Goal: Task Accomplishment & Management: Complete application form

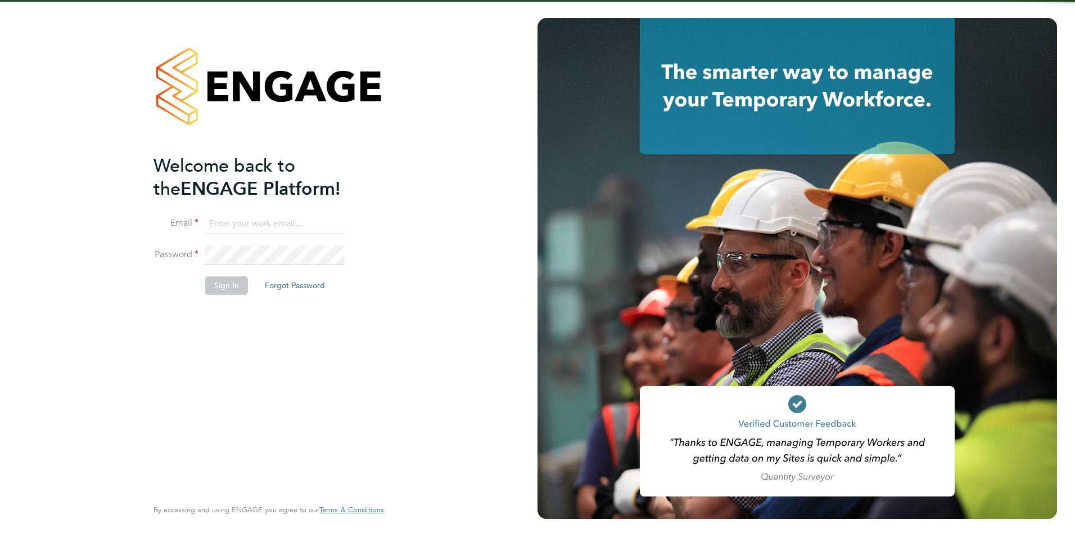
type input "olivia.triassi@huntereducation.co.uk"
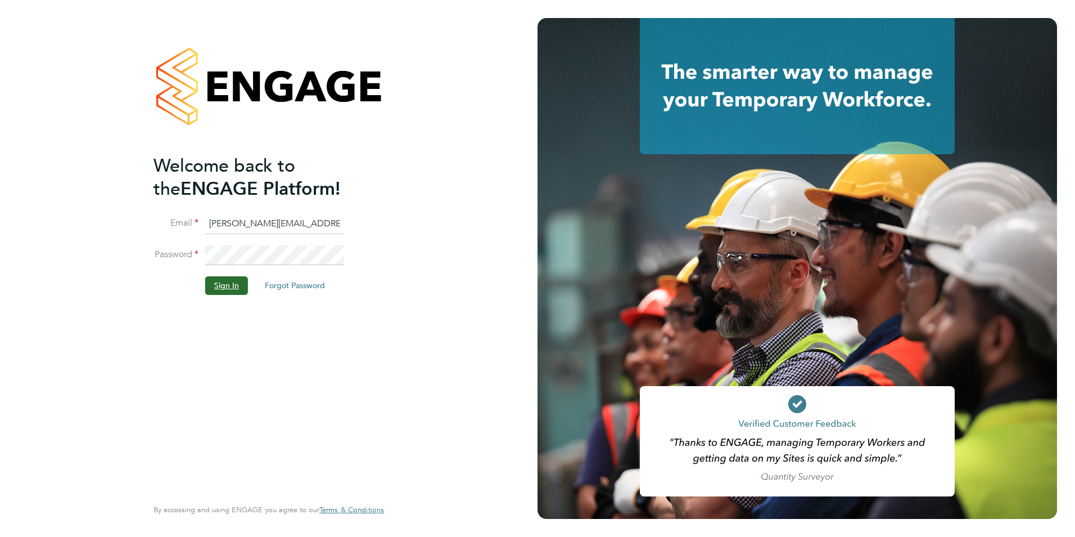
click at [224, 285] on button "Sign In" at bounding box center [226, 285] width 43 height 18
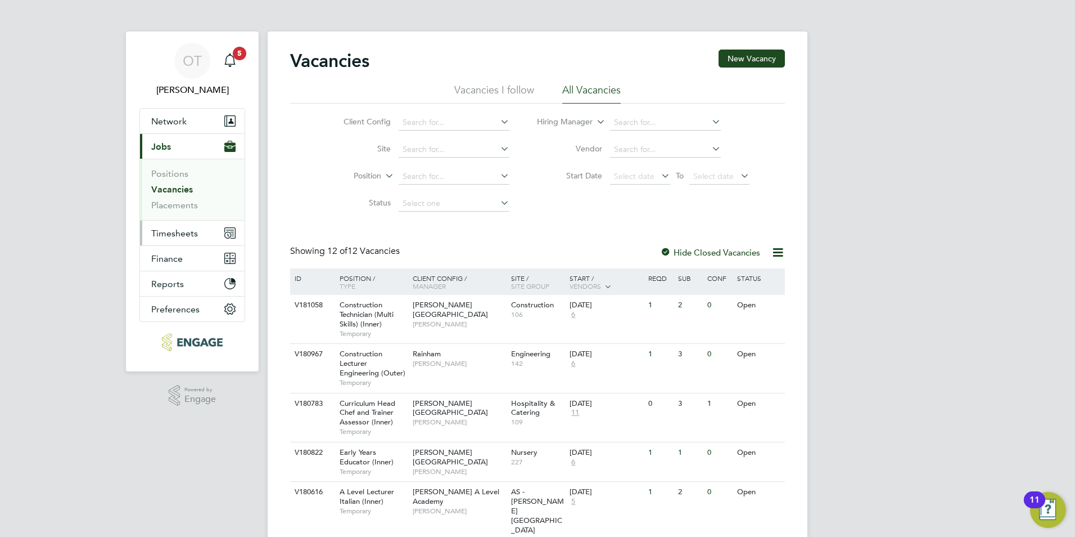
click at [187, 231] on span "Timesheets" at bounding box center [174, 233] width 47 height 11
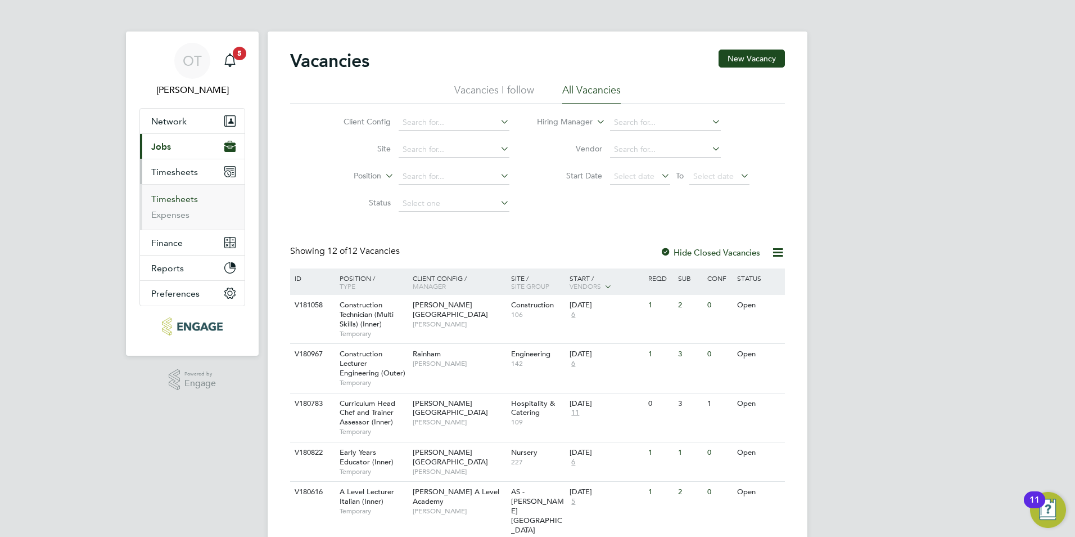
click at [184, 199] on link "Timesheets" at bounding box center [174, 198] width 47 height 11
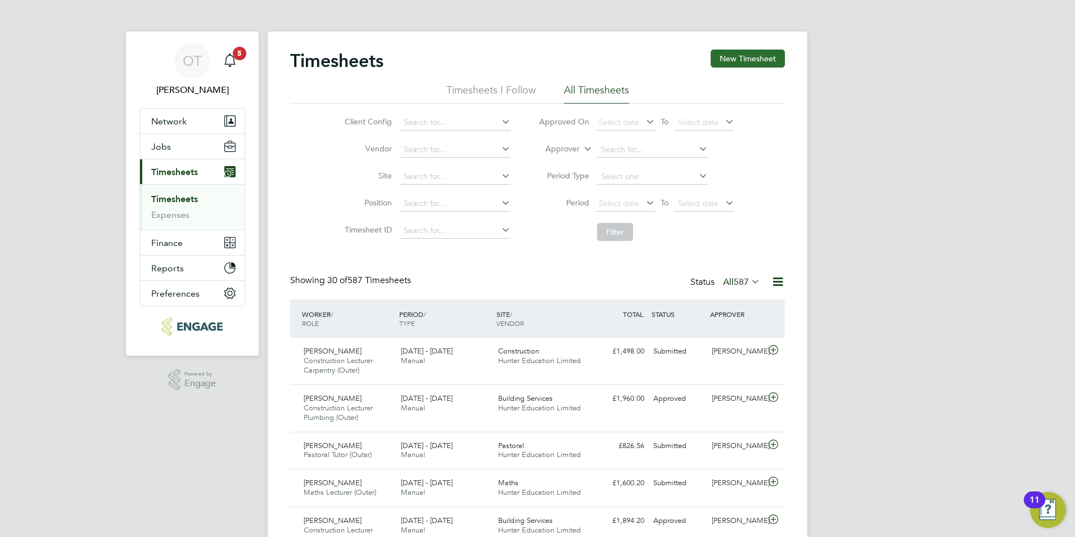
click at [753, 55] on button "New Timesheet" at bounding box center [748, 58] width 74 height 18
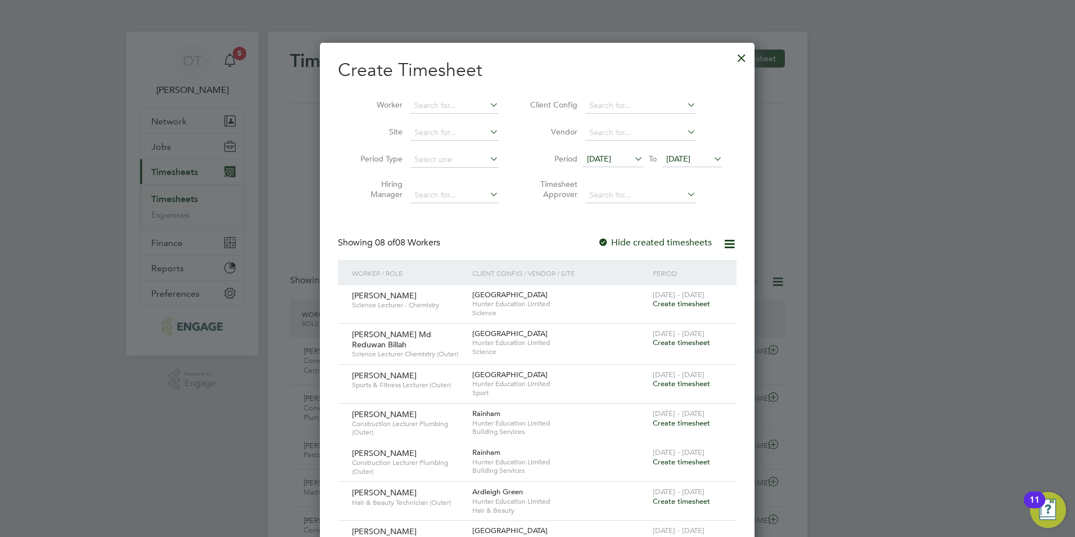
click at [611, 154] on span "10 Sep 2025" at bounding box center [599, 159] width 24 height 10
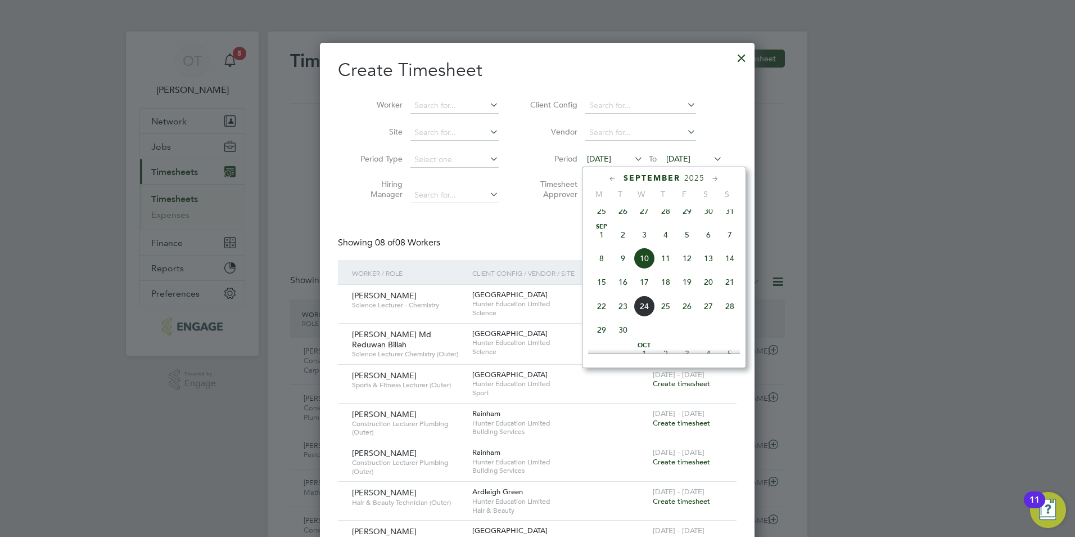
click at [591, 287] on span "15" at bounding box center [601, 281] width 21 height 21
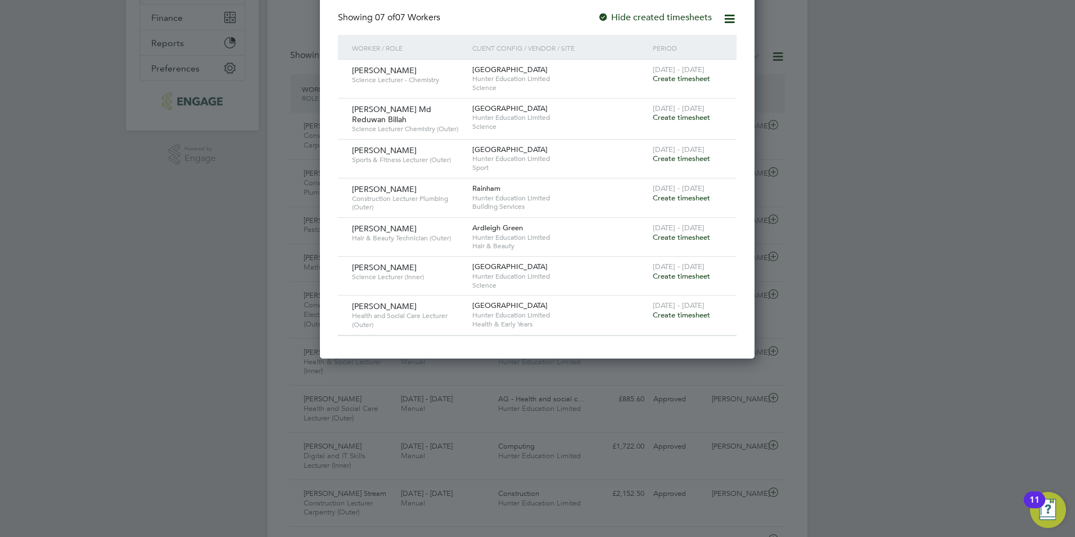
click at [668, 311] on span "Create timesheet" at bounding box center [681, 315] width 57 height 10
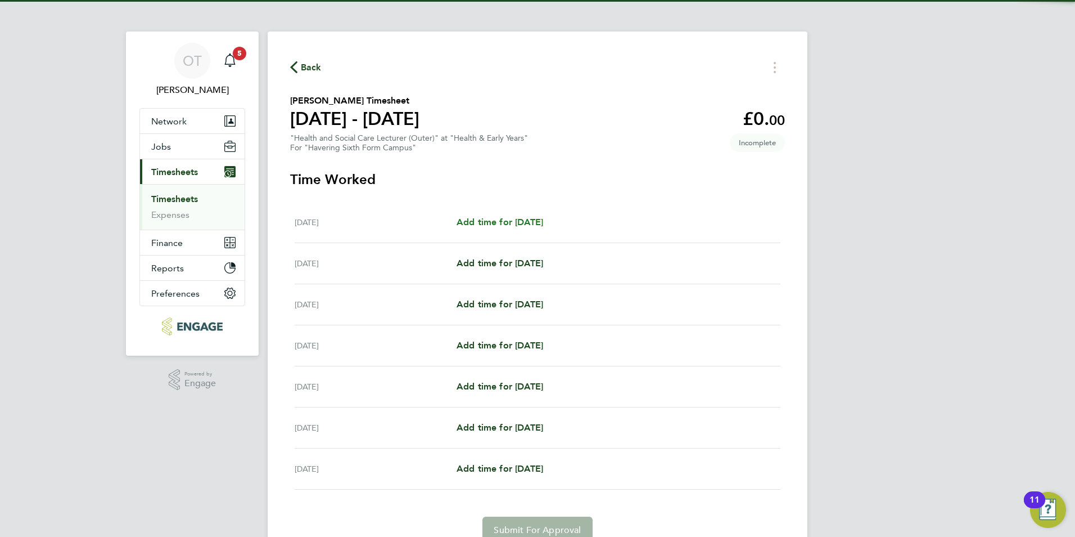
click at [483, 222] on span "Add time for Mon 15 Sep" at bounding box center [500, 222] width 87 height 11
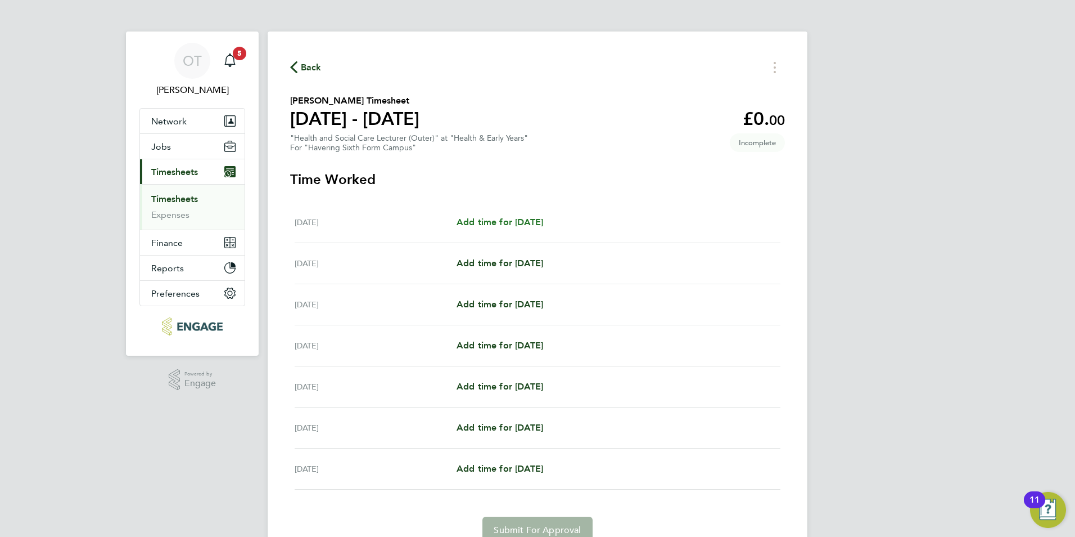
select select "60"
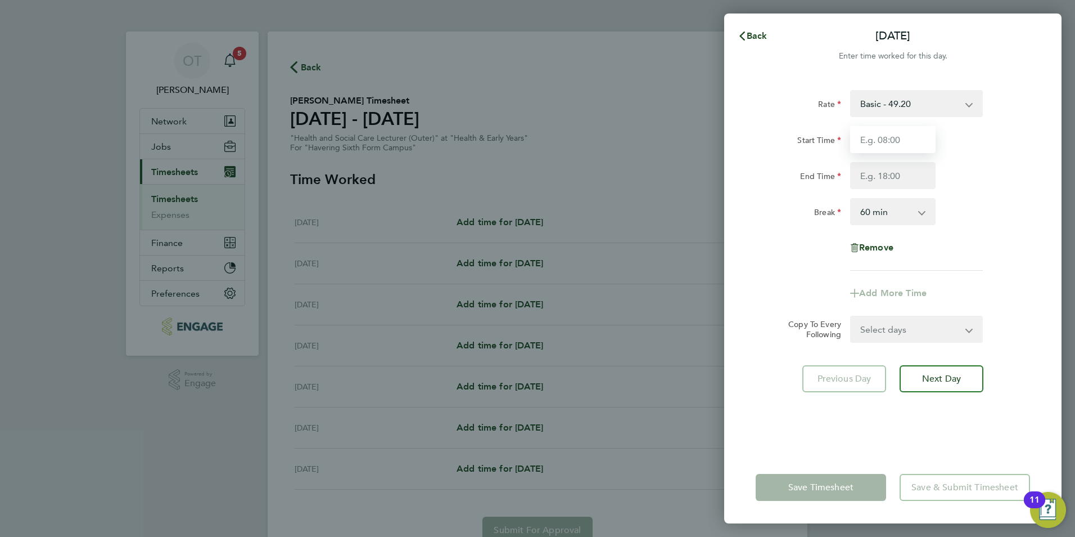
click at [930, 136] on input "Start Time" at bounding box center [892, 139] width 85 height 27
type input "09:00"
type input "17:00"
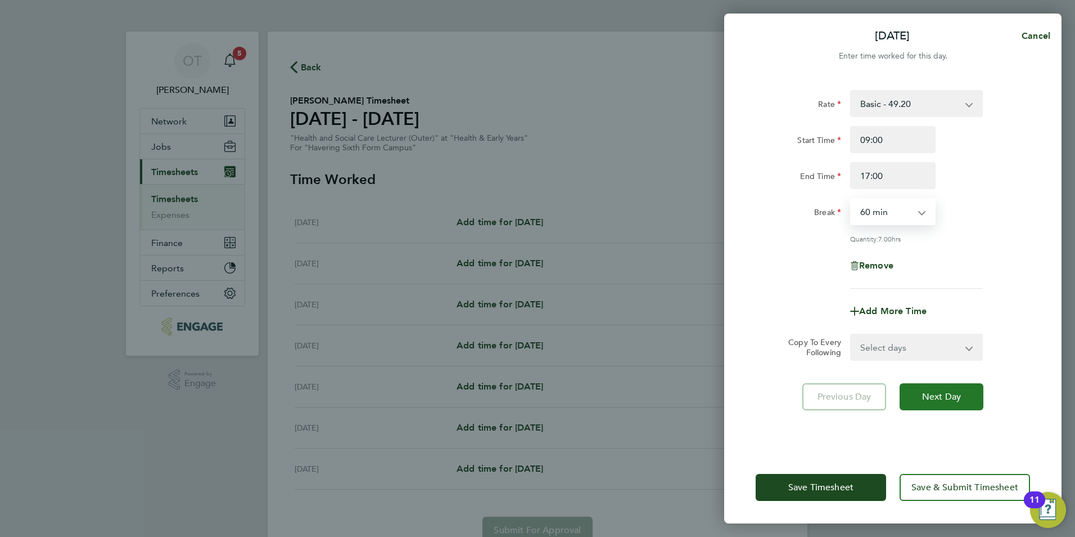
click at [941, 403] on button "Next Day" at bounding box center [942, 396] width 84 height 27
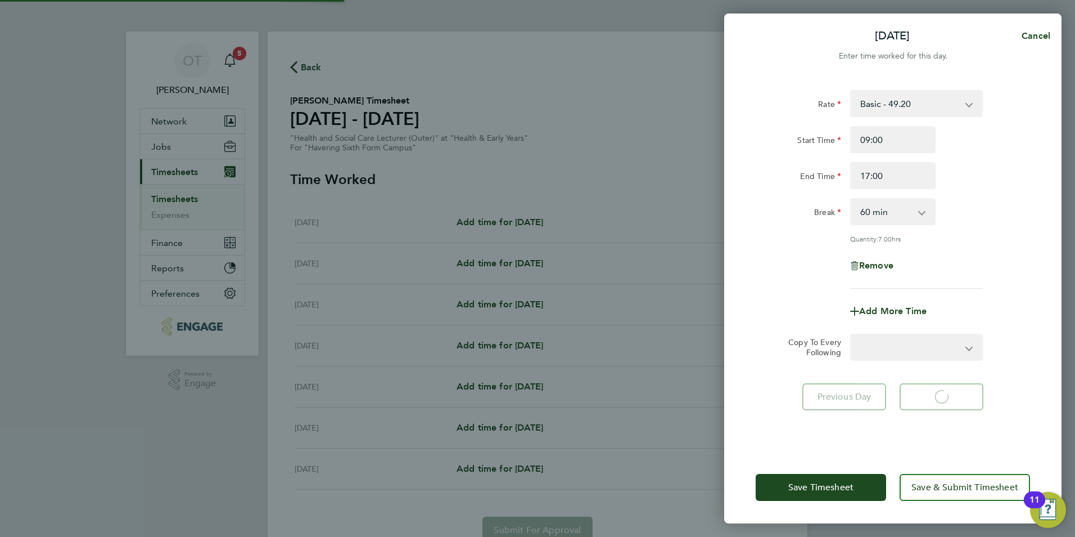
select select "60"
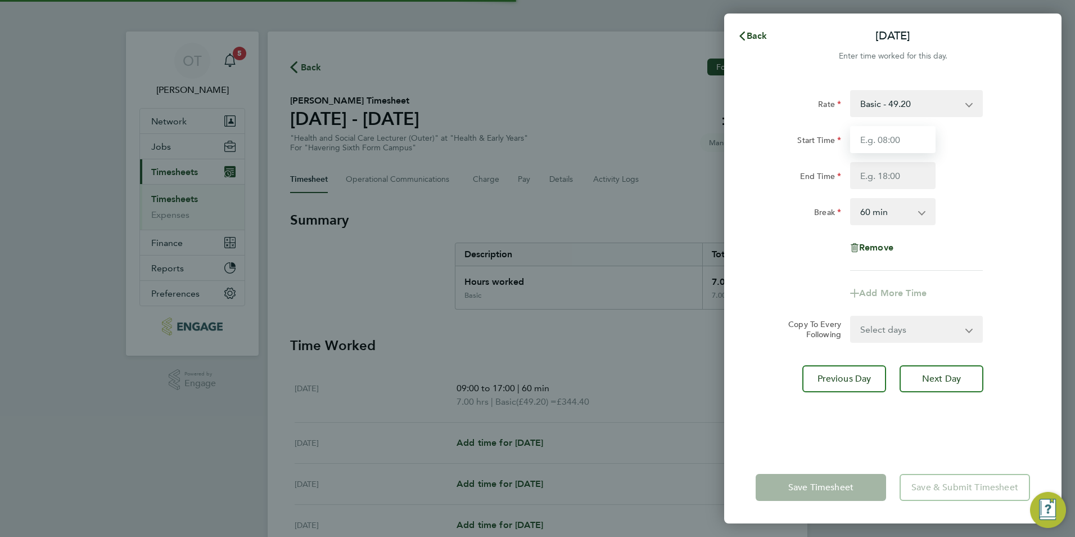
click at [888, 139] on input "Start Time" at bounding box center [892, 139] width 85 height 27
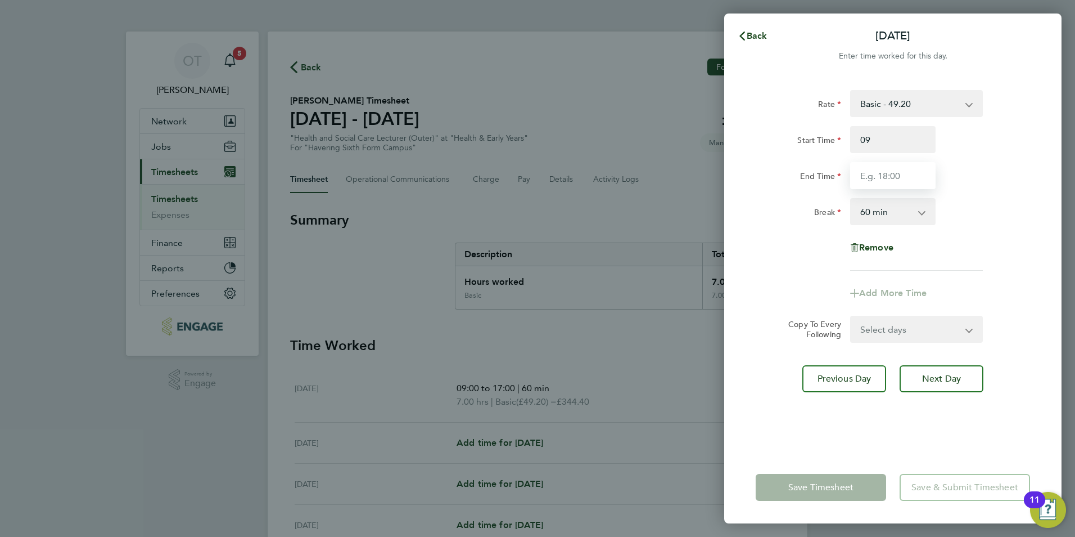
type input "09:00"
type input "17:00"
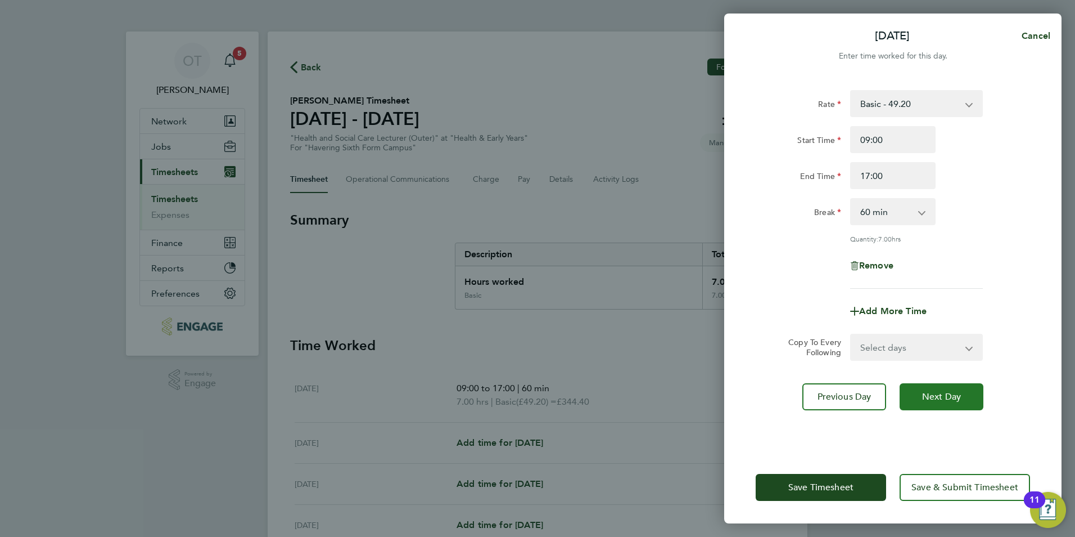
click at [912, 402] on button "Next Day" at bounding box center [942, 396] width 84 height 27
select select "60"
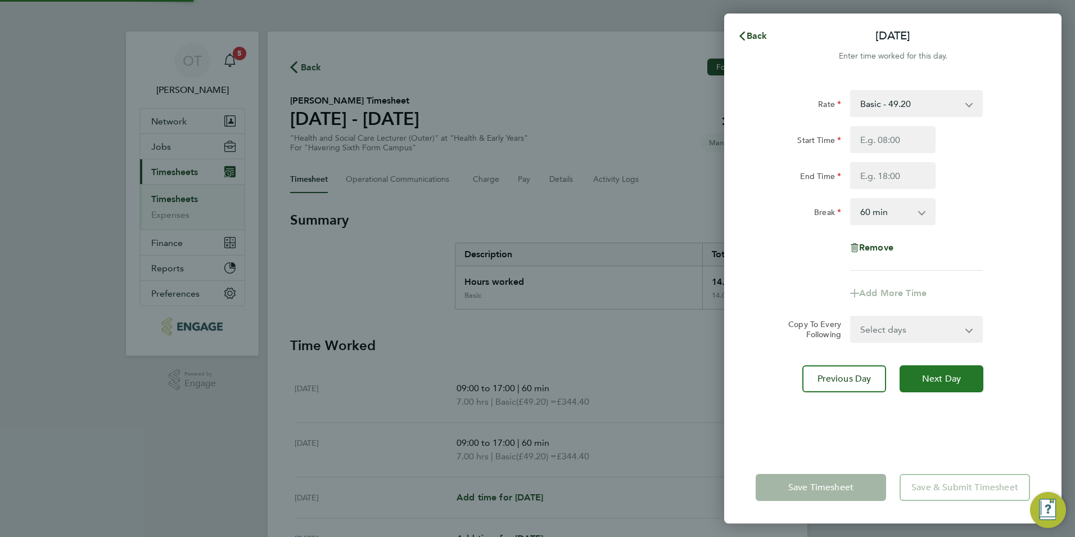
click at [939, 377] on span "Next Day" at bounding box center [941, 378] width 39 height 11
select select "60"
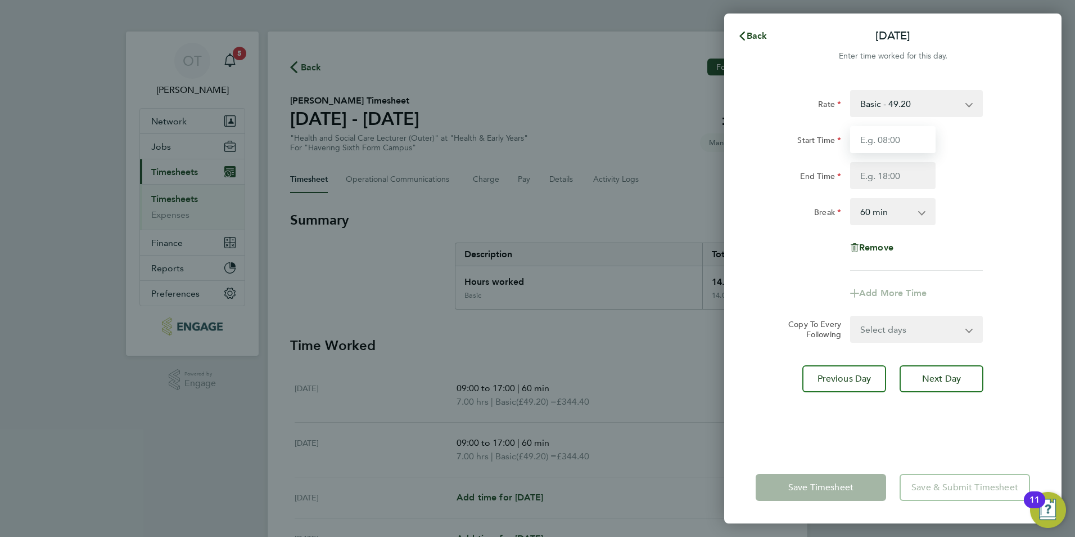
click at [881, 137] on input "Start Time" at bounding box center [892, 139] width 85 height 27
type input "09:00"
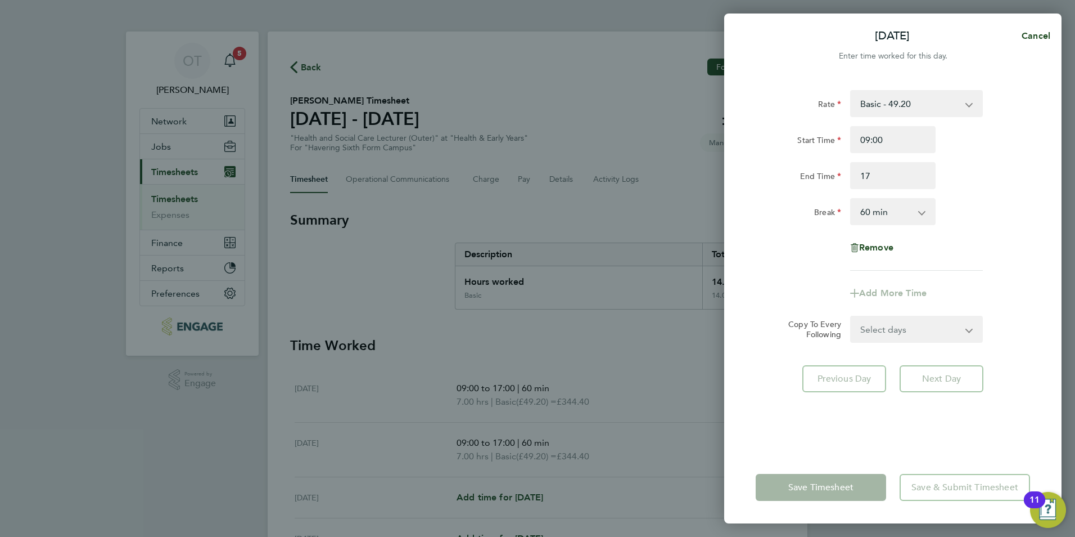
type input "17:00"
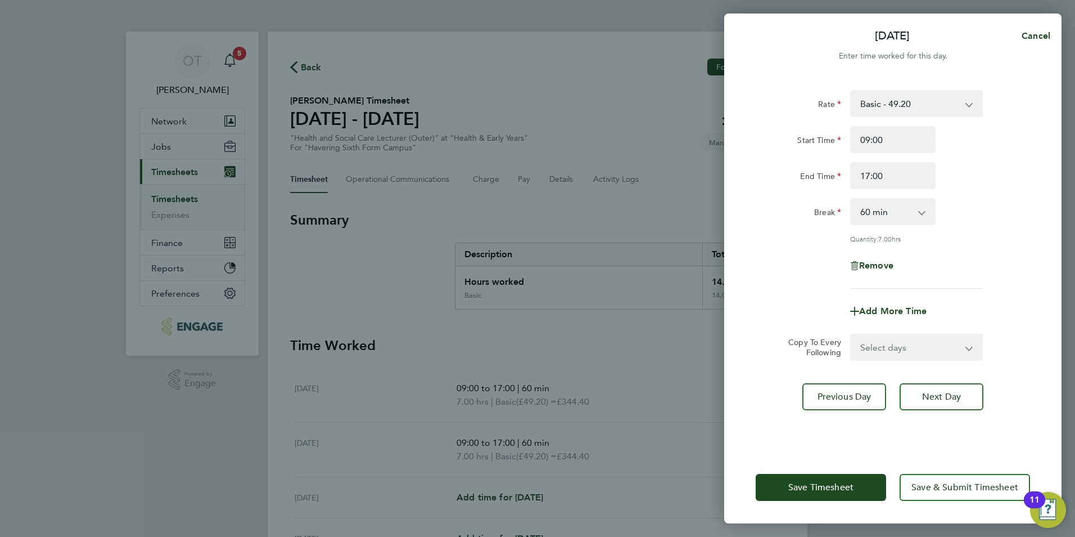
click at [1047, 158] on div "Rate Basic - 49.20 Start Time 09:00 End Time 17:00 Break 0 min 15 min 30 min 45…" at bounding box center [892, 263] width 337 height 375
click at [956, 379] on div "Rate Basic - 49.20 Start Time 09:00 End Time 17:00 Break 0 min 15 min 30 min 45…" at bounding box center [892, 263] width 337 height 375
click at [964, 387] on button "Next Day" at bounding box center [942, 396] width 84 height 27
select select "60"
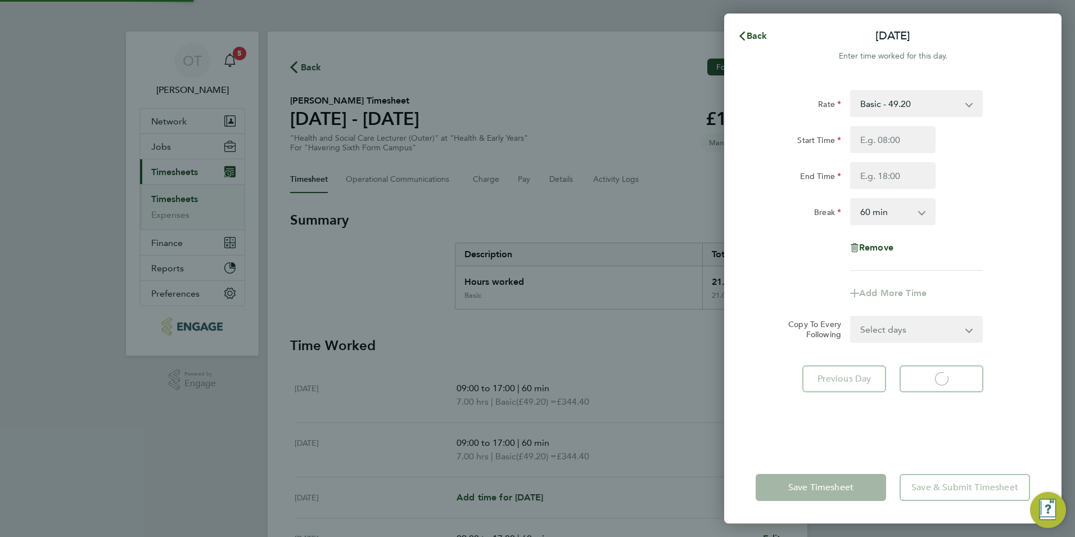
select select "60"
click at [890, 147] on input "Start Time" at bounding box center [892, 139] width 85 height 27
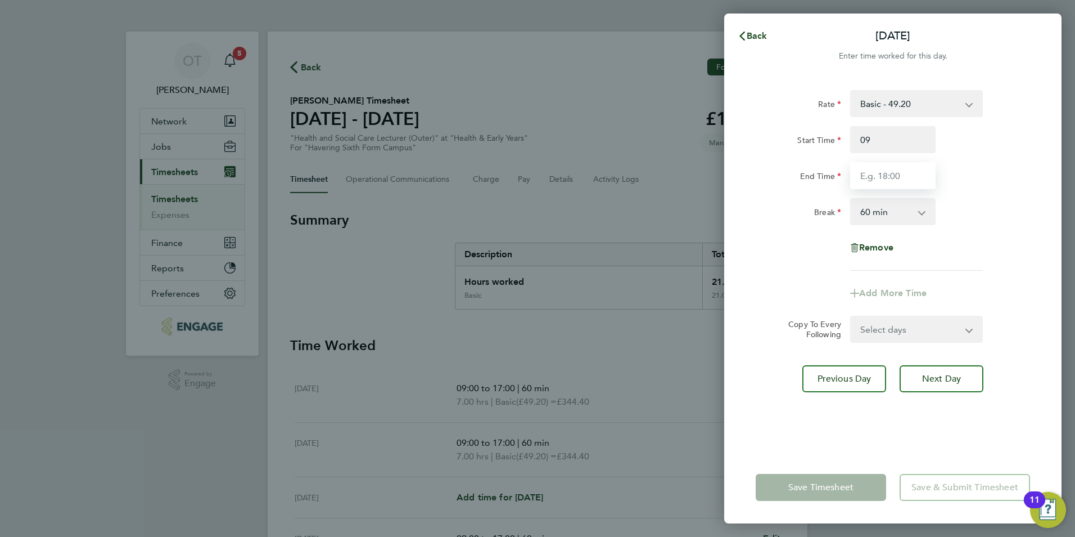
type input "09:00"
type input "17:00"
drag, startPoint x: 1015, startPoint y: 154, endPoint x: 1001, endPoint y: 160, distance: 15.6
click at [1015, 154] on div "Start Time 09:00 End Time 17:00" at bounding box center [892, 157] width 283 height 63
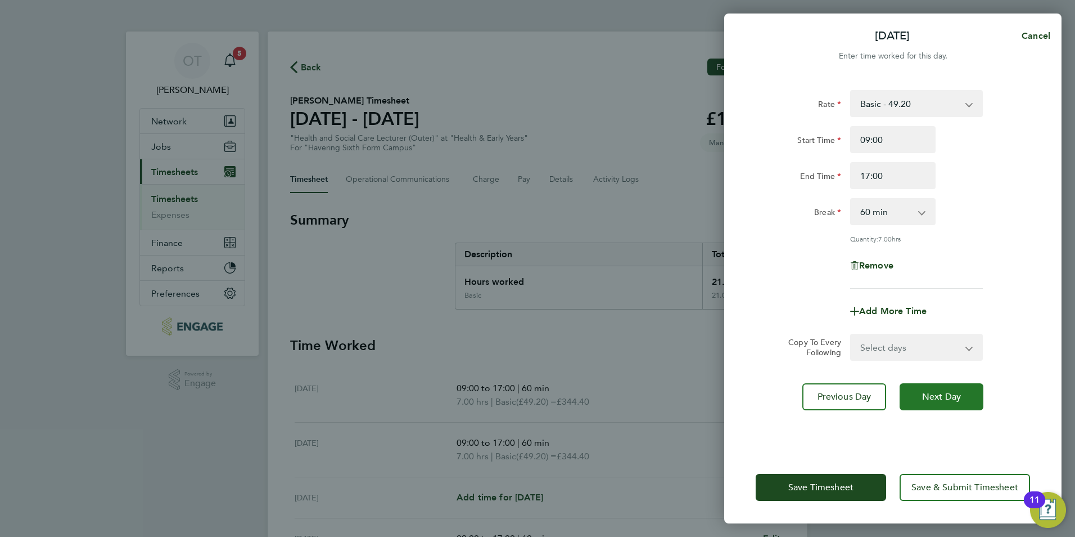
click at [955, 389] on button "Next Day" at bounding box center [942, 396] width 84 height 27
select select "60"
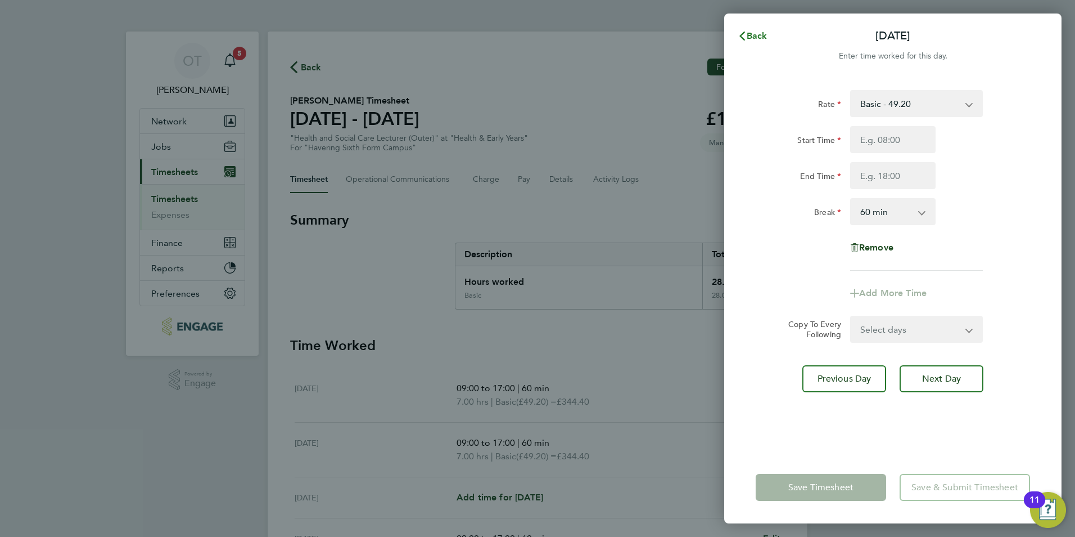
click at [756, 29] on button "Back" at bounding box center [753, 36] width 52 height 22
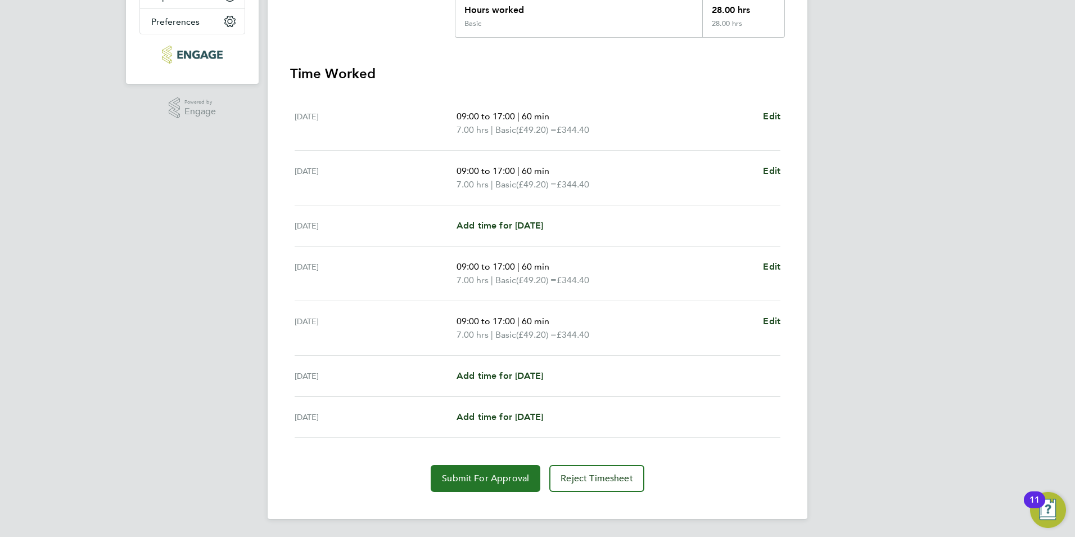
click at [505, 466] on button "Submit For Approval" at bounding box center [486, 478] width 110 height 27
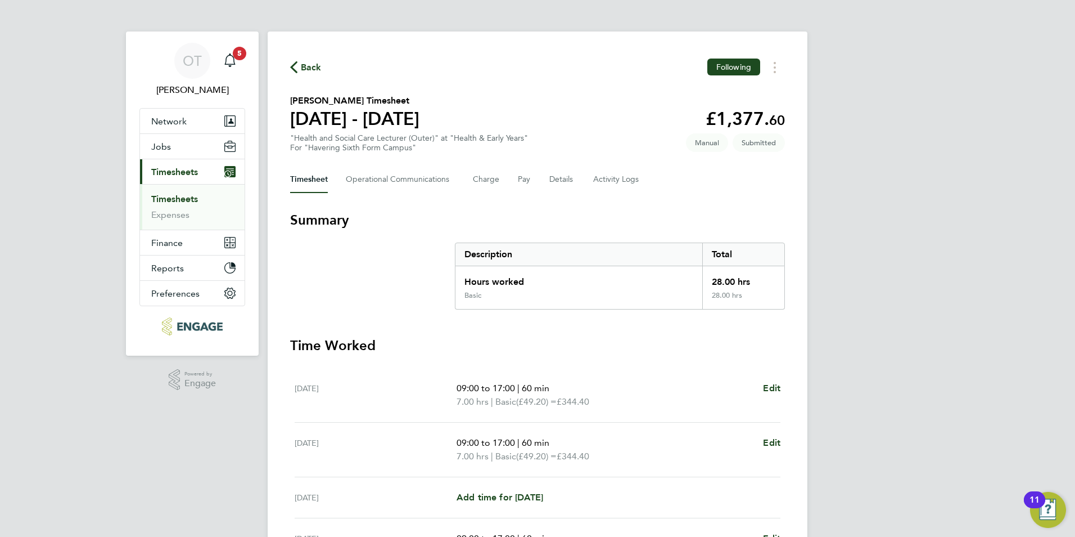
click at [310, 70] on span "Back" at bounding box center [311, 67] width 21 height 13
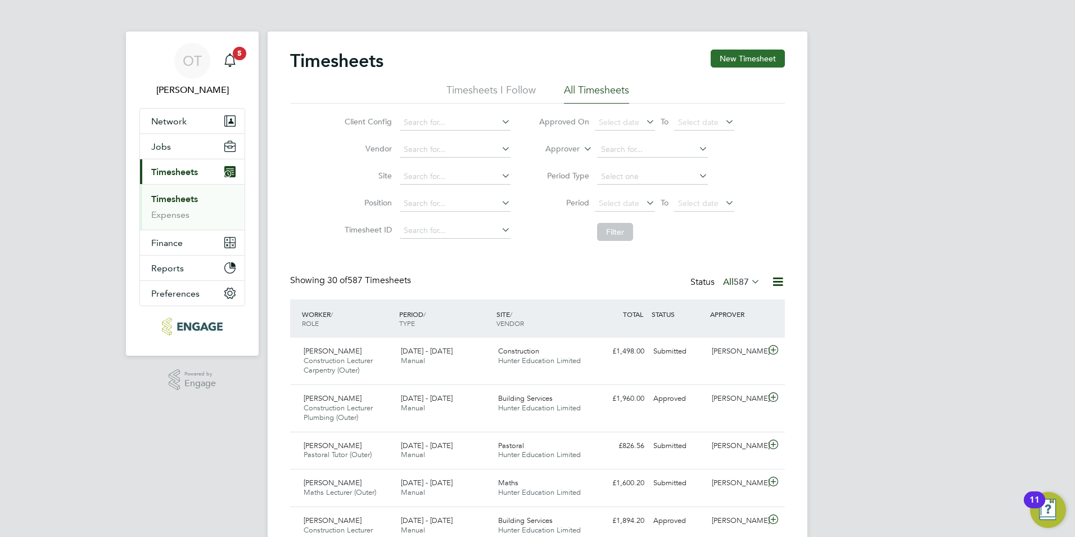
click at [735, 62] on button "New Timesheet" at bounding box center [748, 58] width 74 height 18
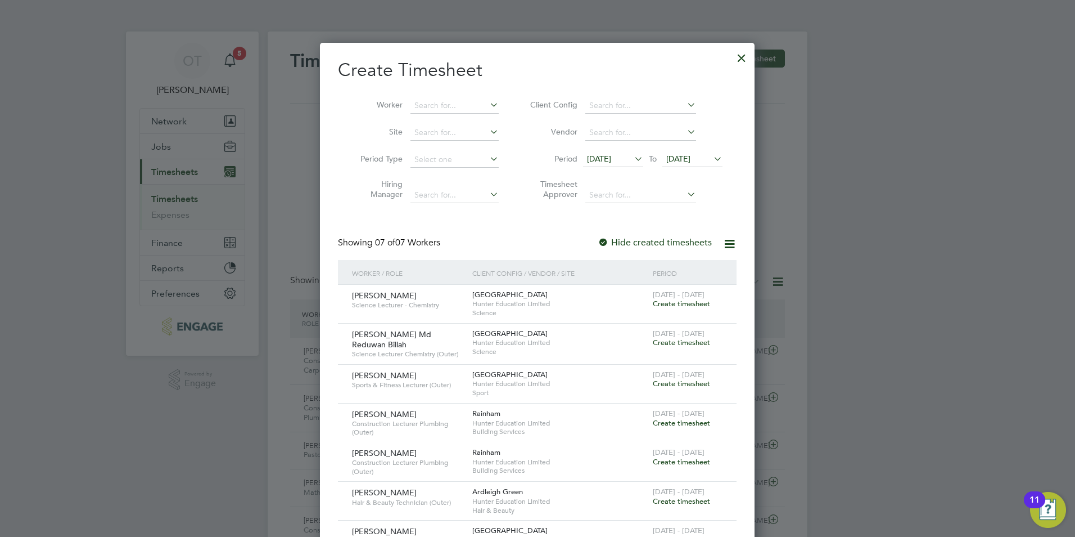
click at [675, 303] on span "Create timesheet" at bounding box center [681, 304] width 57 height 10
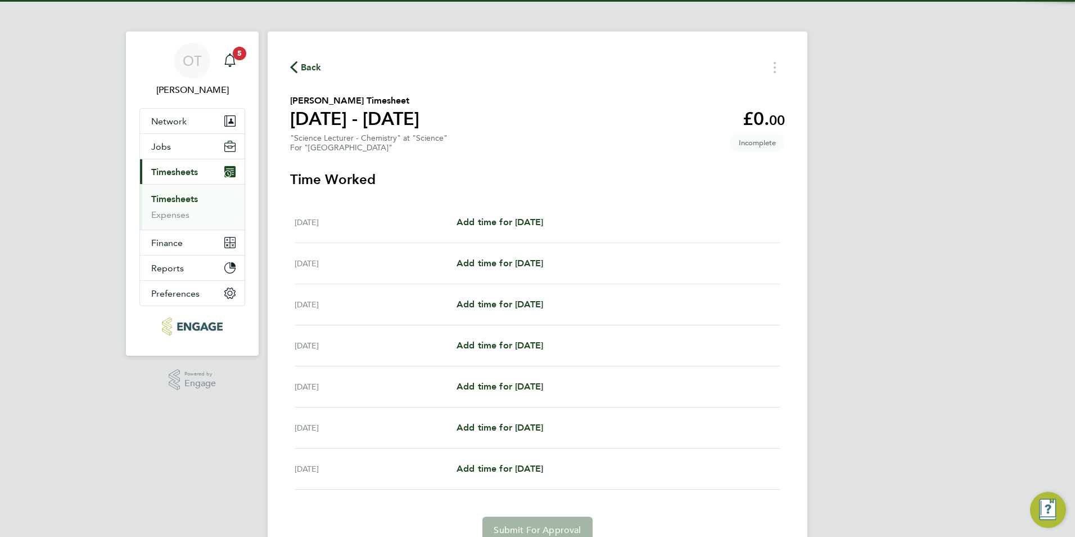
click at [506, 212] on div "Mon 15 Sep Add time for Mon 15 Sep Add time for Mon 15 Sep" at bounding box center [538, 222] width 486 height 41
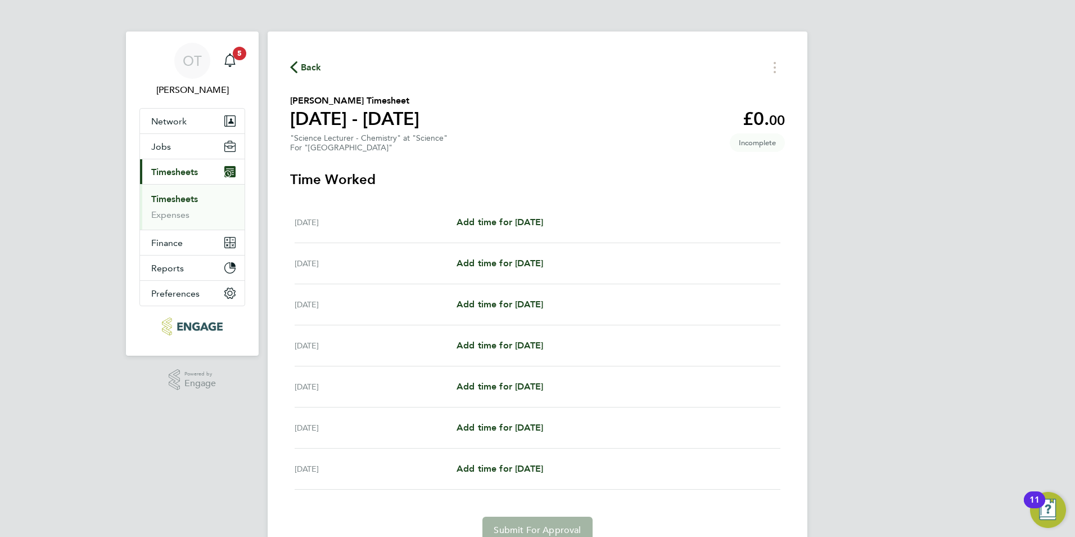
click at [507, 214] on div "Mon 15 Sep Add time for Mon 15 Sep Add time for Mon 15 Sep" at bounding box center [538, 222] width 486 height 41
click at [510, 222] on span "Add time for Mon 15 Sep" at bounding box center [500, 222] width 87 height 11
select select "60"
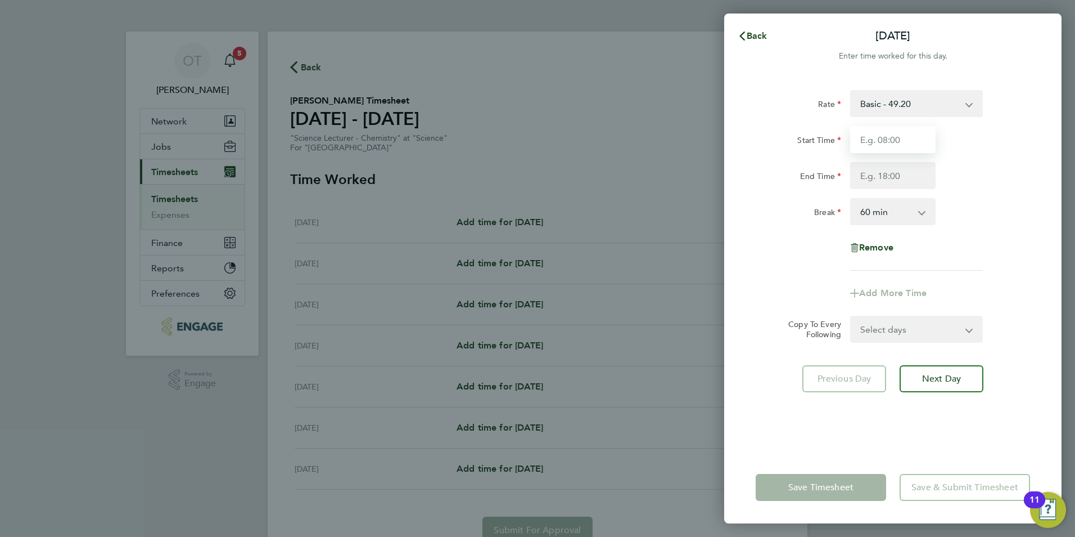
drag, startPoint x: 866, startPoint y: 141, endPoint x: 868, endPoint y: 135, distance: 6.3
click at [870, 139] on input "Start Time" at bounding box center [892, 139] width 85 height 27
type input "09:00"
type input "17:00"
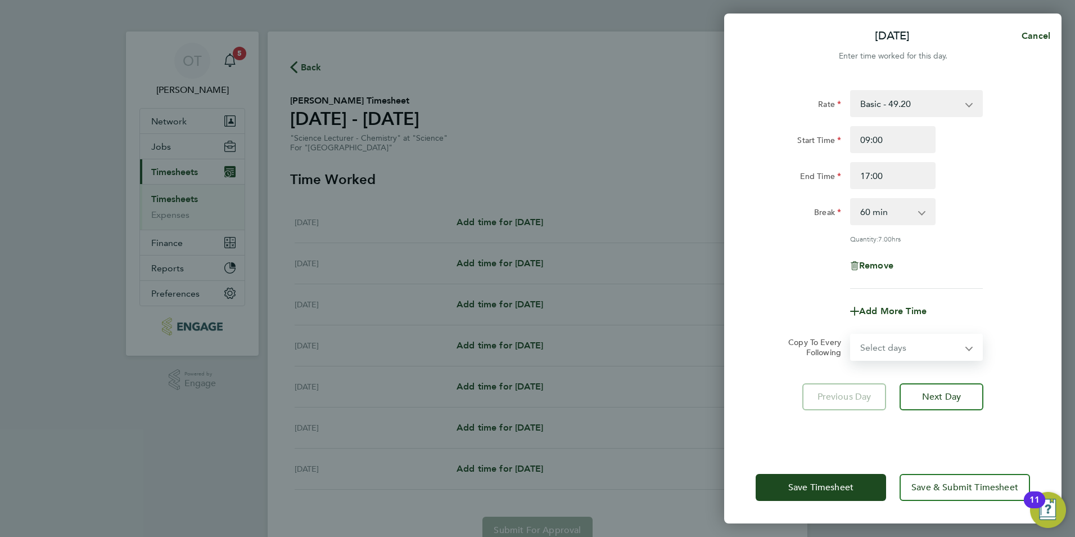
drag, startPoint x: 860, startPoint y: 341, endPoint x: 866, endPoint y: 336, distance: 7.6
click at [860, 341] on select "Select days Day Weekday (Mon-Fri) Weekend (Sat-Sun) Tuesday Wednesday Thursday …" at bounding box center [911, 347] width 118 height 25
select select "WEEKDAY"
click at [852, 335] on select "Select days Day Weekday (Mon-Fri) Weekend (Sat-Sun) Tuesday Wednesday Thursday …" at bounding box center [911, 347] width 118 height 25
select select "2025-09-21"
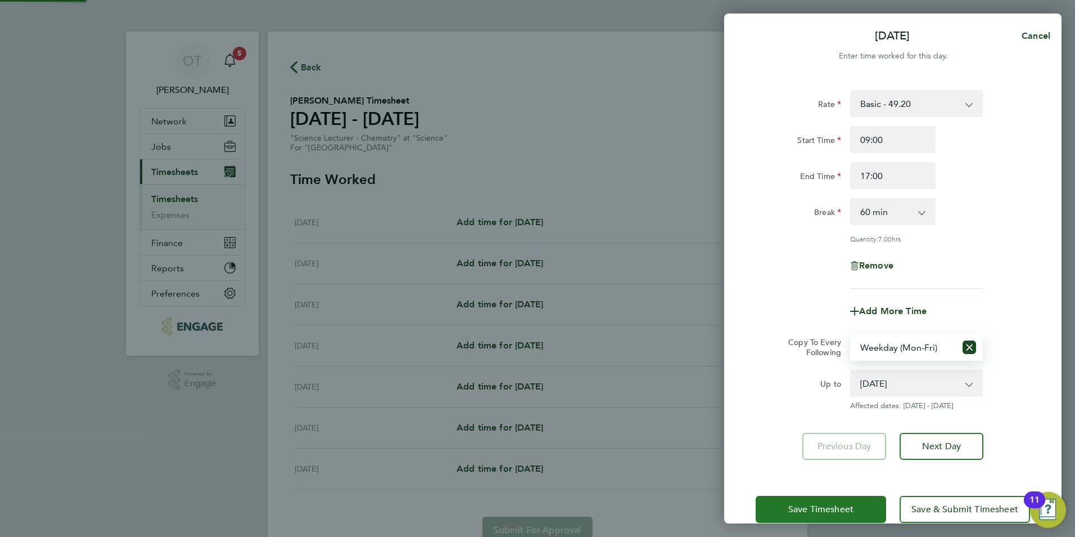
click at [826, 500] on button "Save Timesheet" at bounding box center [821, 509] width 130 height 27
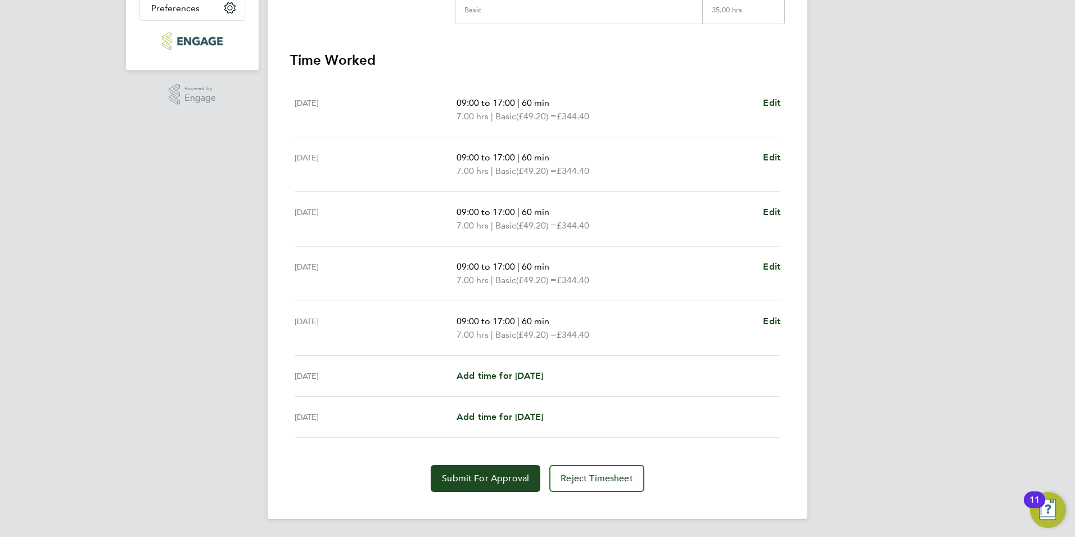
click at [492, 492] on div "Back Following Abdul Haq's Timesheet 15 - 21 Sept 2025 £1,722. 00 "Science Lect…" at bounding box center [538, 132] width 540 height 772
click at [519, 472] on button "Submit For Approval" at bounding box center [486, 478] width 110 height 27
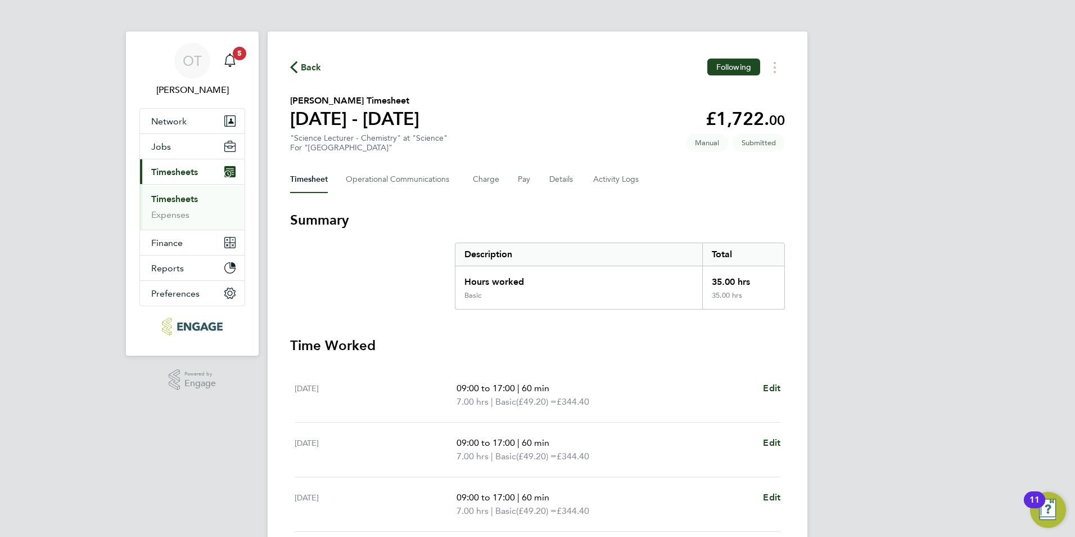
click at [314, 73] on span "Back" at bounding box center [311, 67] width 21 height 13
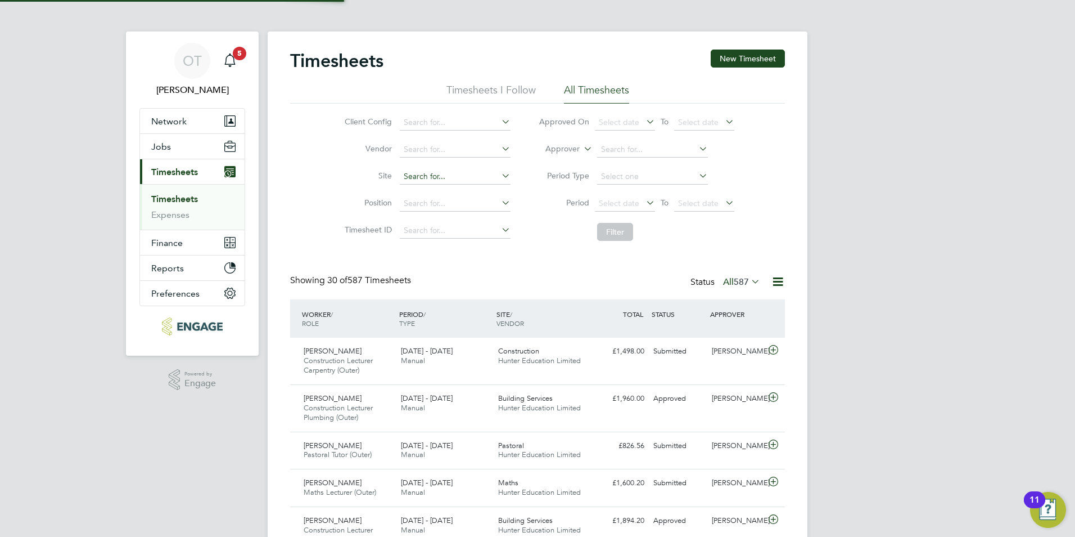
scroll to position [29, 98]
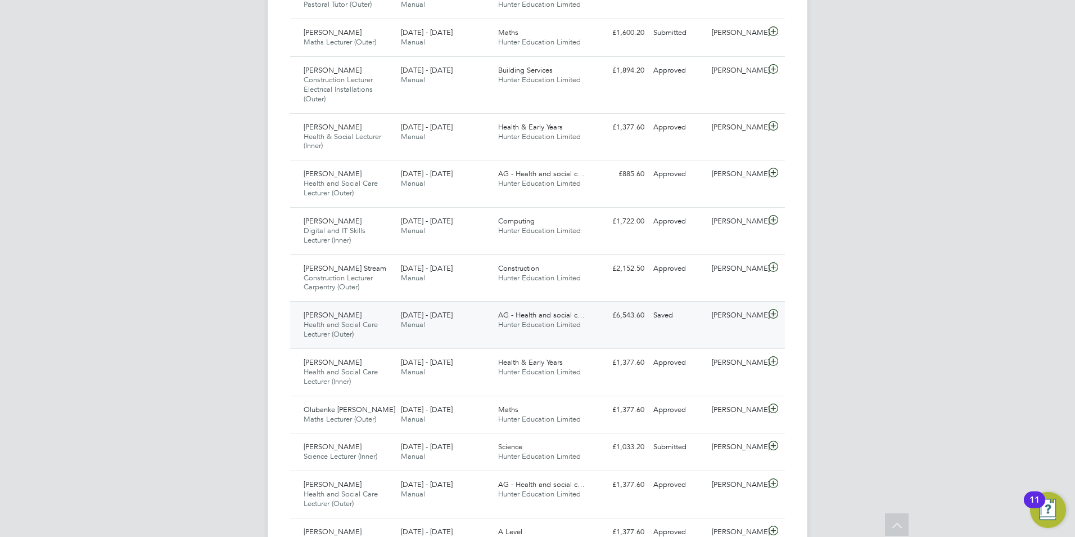
click at [550, 322] on span "Hunter Education Limited" at bounding box center [539, 324] width 83 height 10
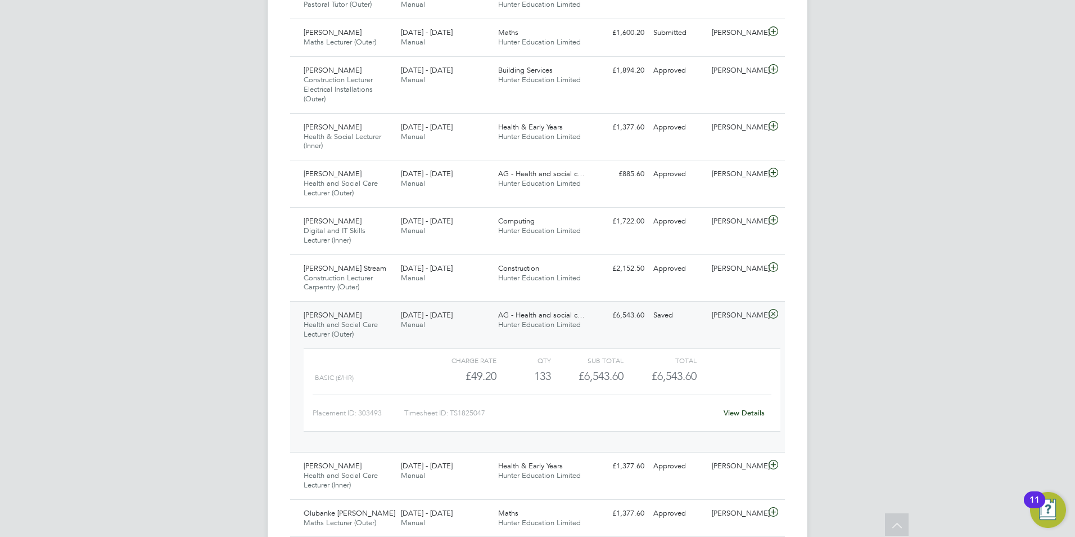
click at [740, 415] on link "View Details" at bounding box center [744, 413] width 41 height 10
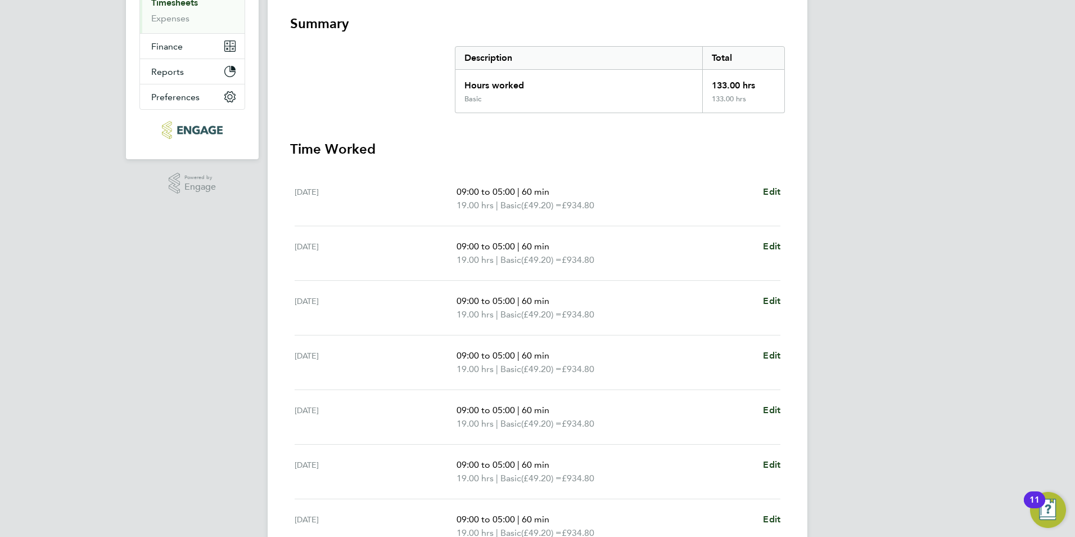
scroll to position [56, 0]
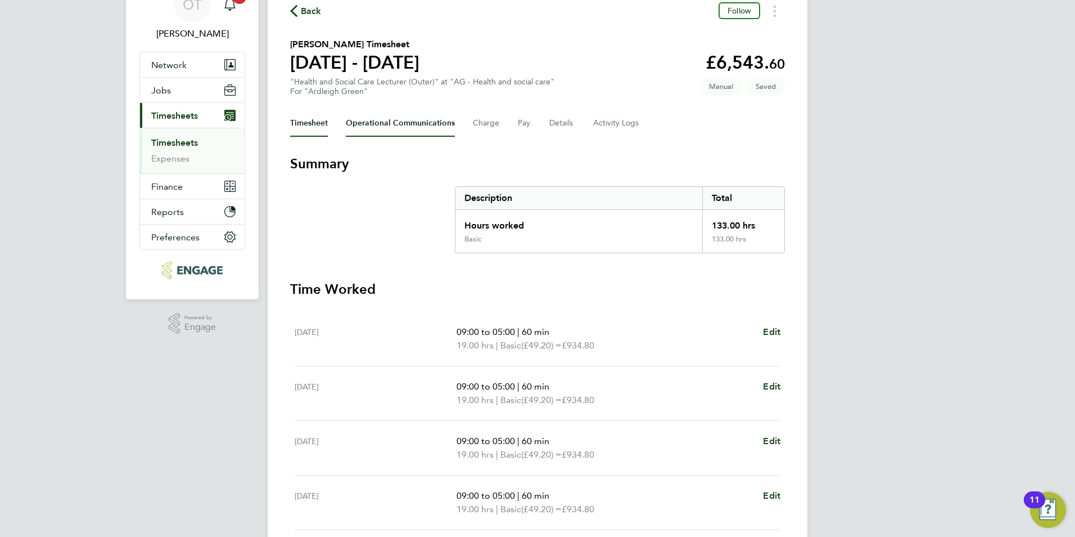
click at [439, 123] on Communications-tab "Operational Communications" at bounding box center [400, 123] width 109 height 27
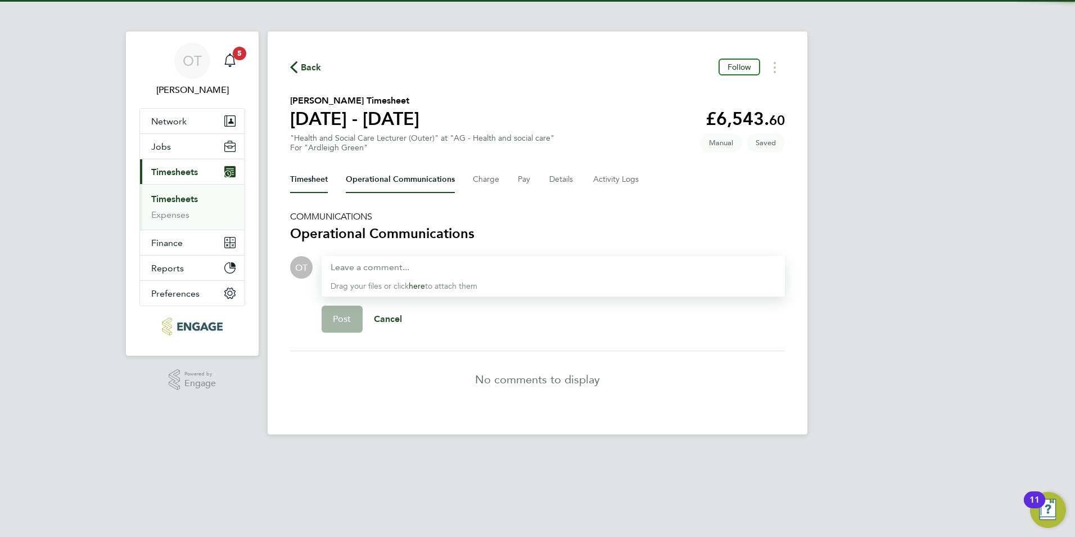
click at [305, 179] on button "Timesheet" at bounding box center [309, 179] width 38 height 27
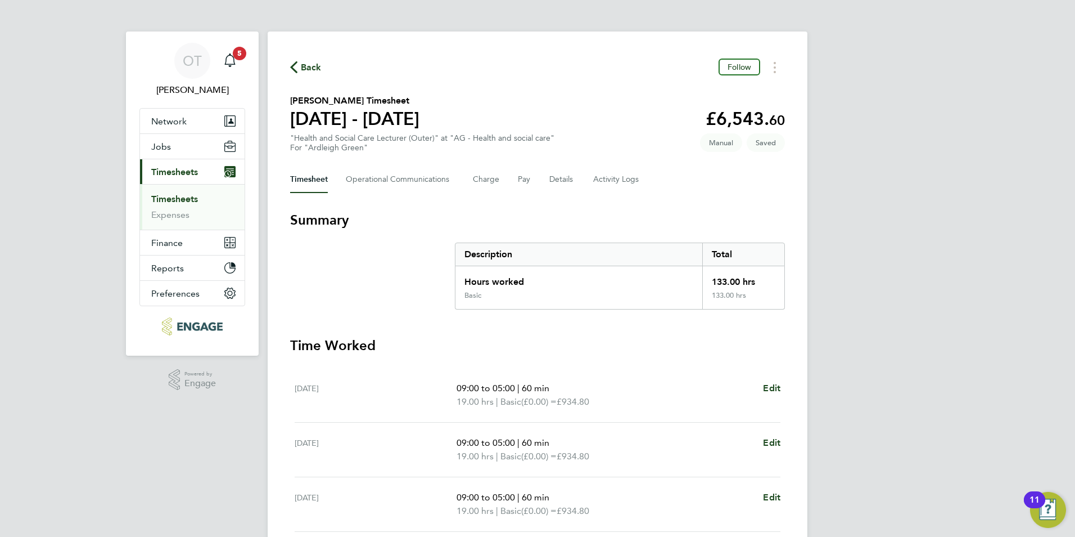
click at [308, 62] on span "Back" at bounding box center [311, 67] width 21 height 13
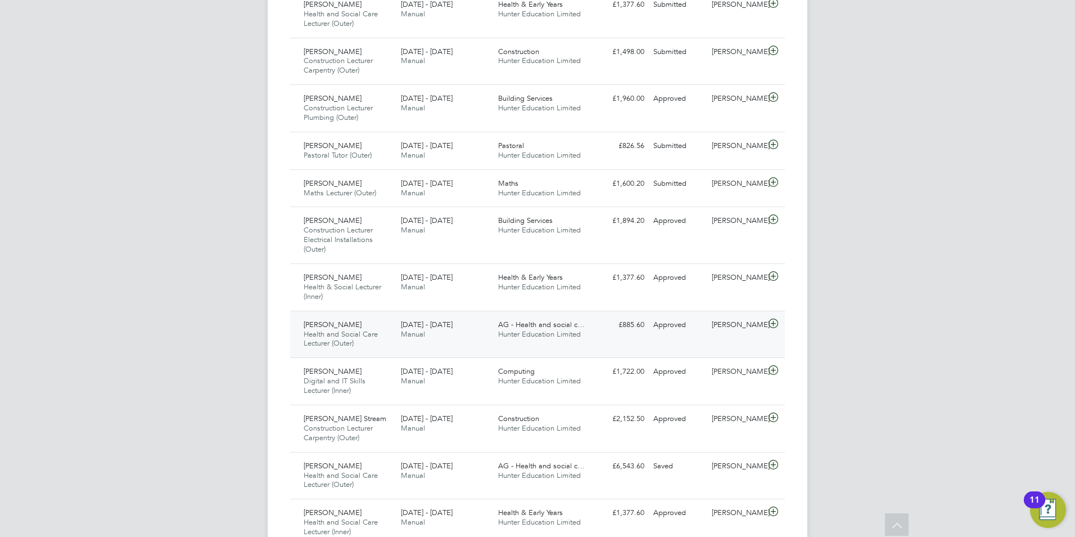
click at [583, 322] on span "AG - Health and social c…" at bounding box center [541, 324] width 87 height 10
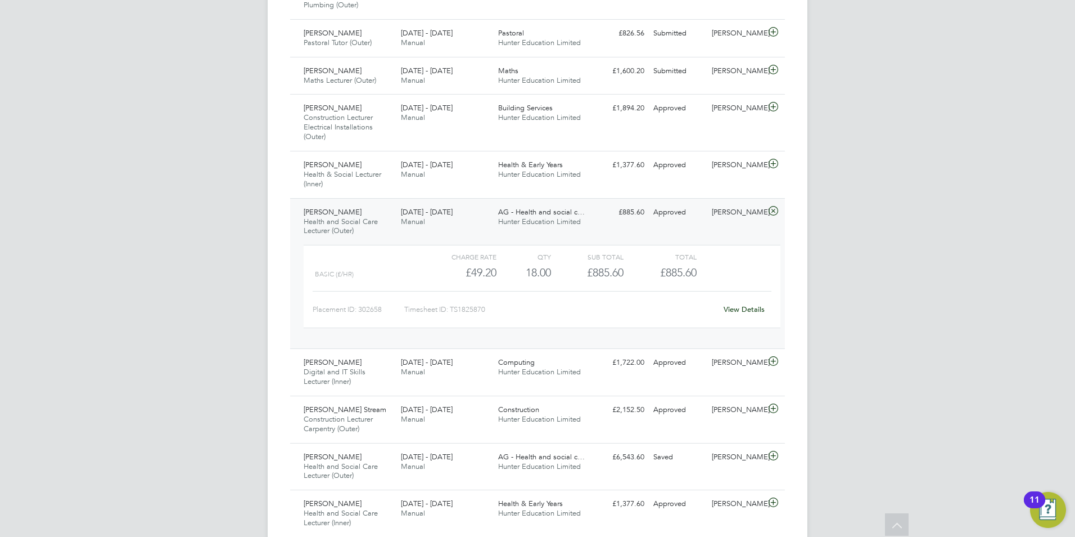
click at [429, 264] on div "£49.20" at bounding box center [460, 272] width 73 height 19
click at [429, 236] on div "Anthonia Offor Health and Social Care Lecturer (Outer) 15 - 21 Sep 2025 15 - 21…" at bounding box center [537, 273] width 495 height 151
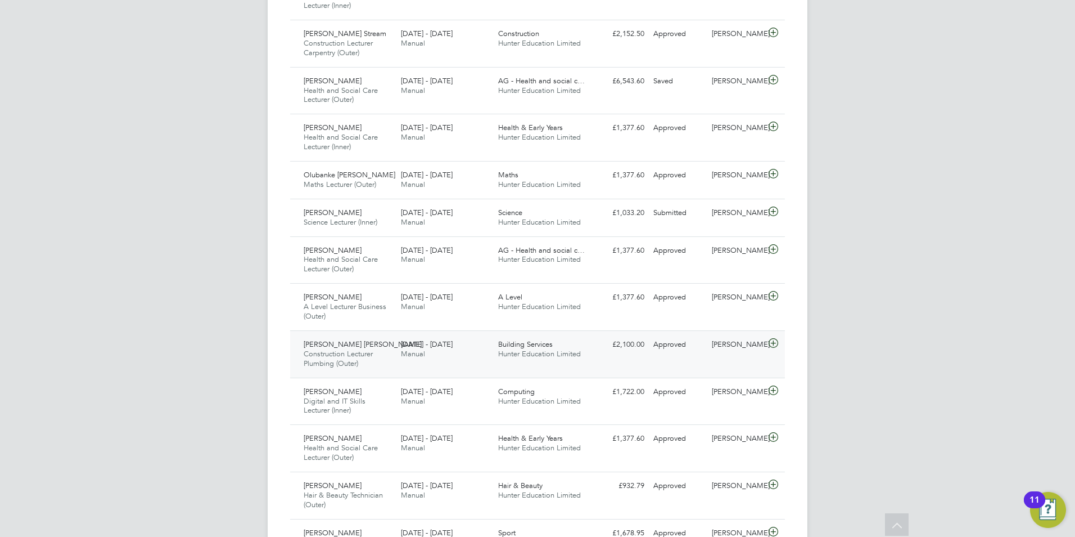
scroll to position [787, 0]
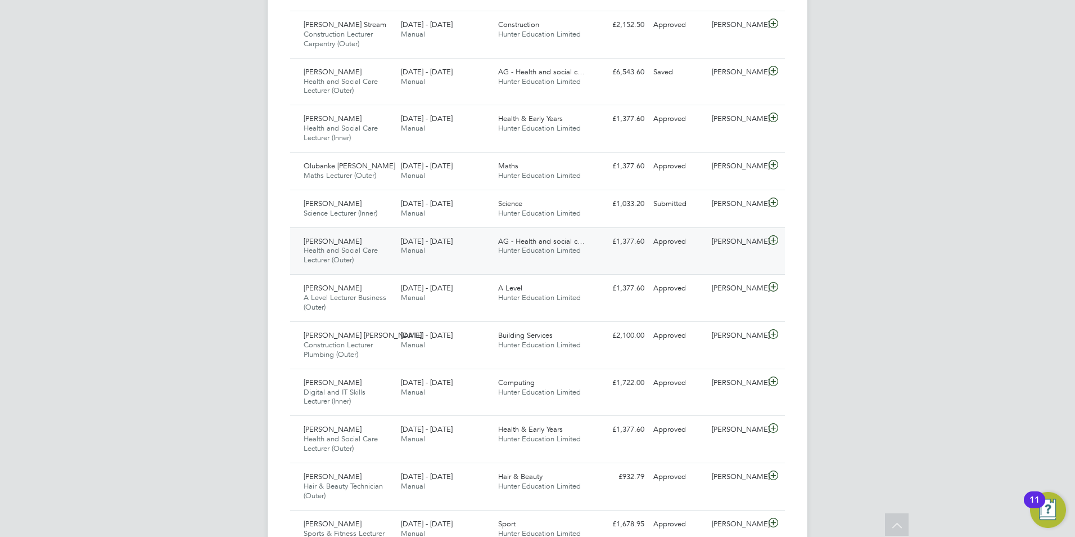
click at [443, 246] on div "[DATE] - [DATE] Manual" at bounding box center [445, 246] width 97 height 28
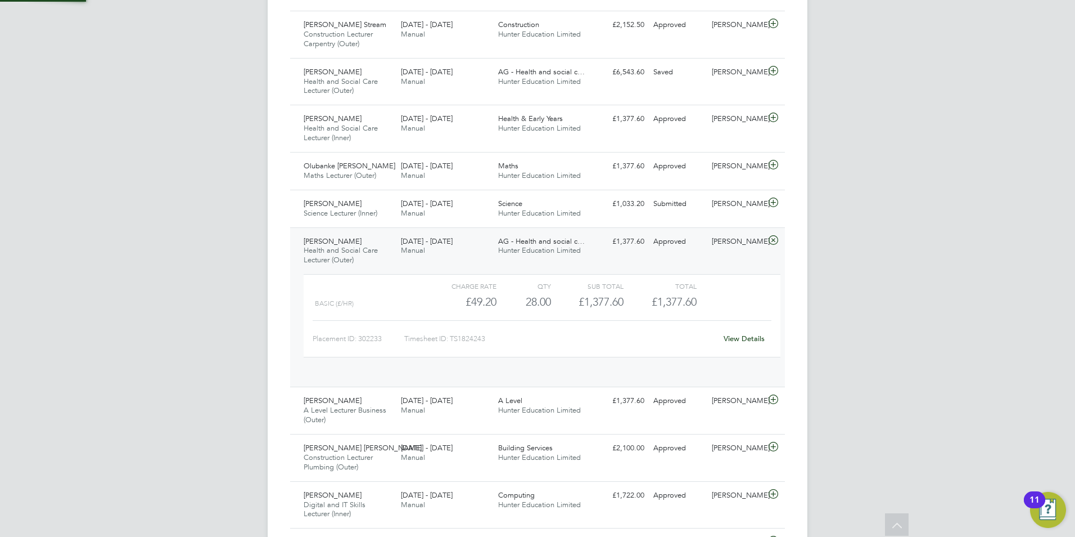
scroll to position [19, 110]
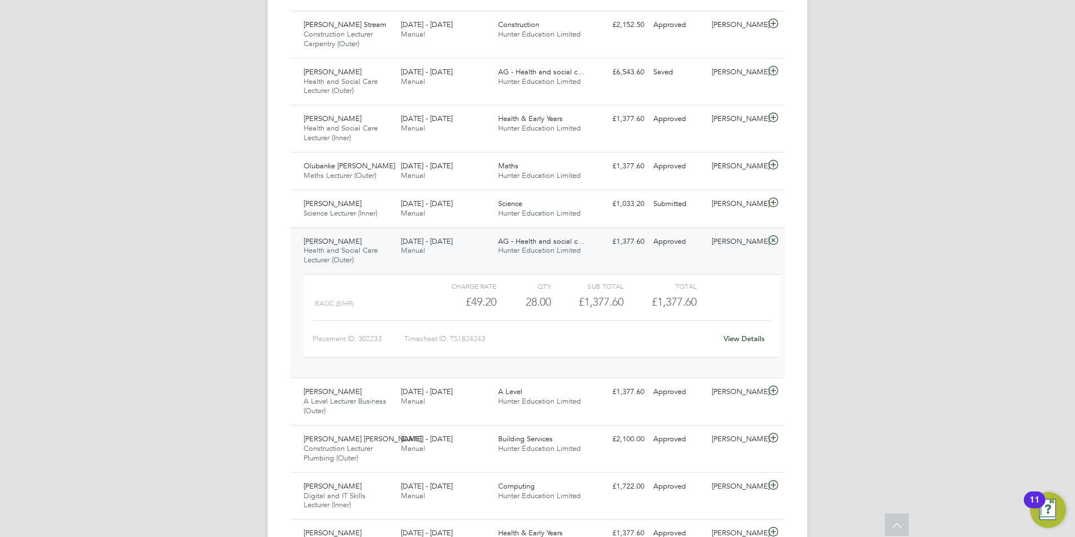
click at [387, 256] on div "Emelia Lewis Health and Social Care Lecturer (Outer) 15 - 21 Sep 2025" at bounding box center [347, 251] width 97 height 38
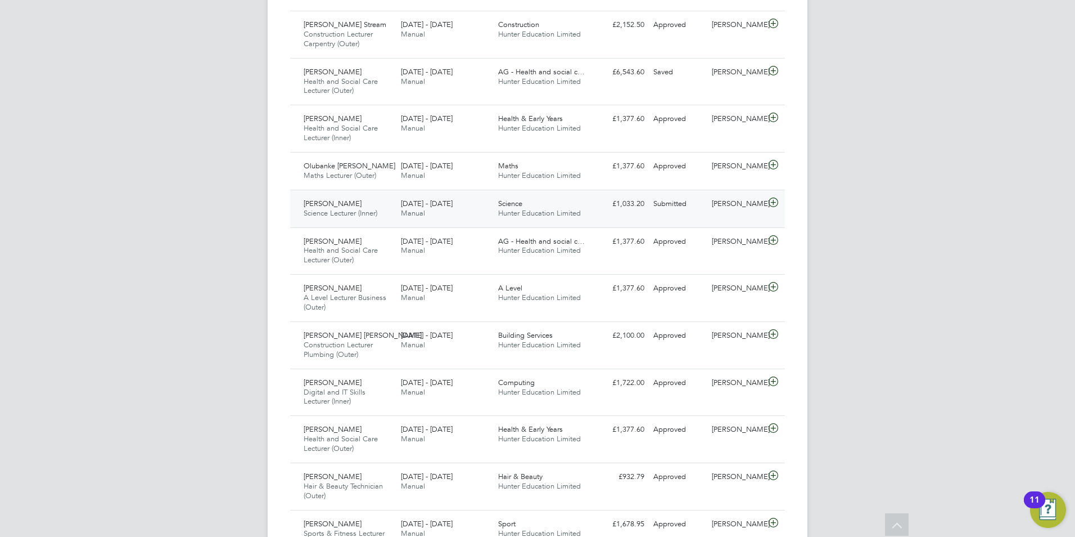
click at [426, 217] on div "[DATE] - [DATE] Manual" at bounding box center [445, 209] width 97 height 28
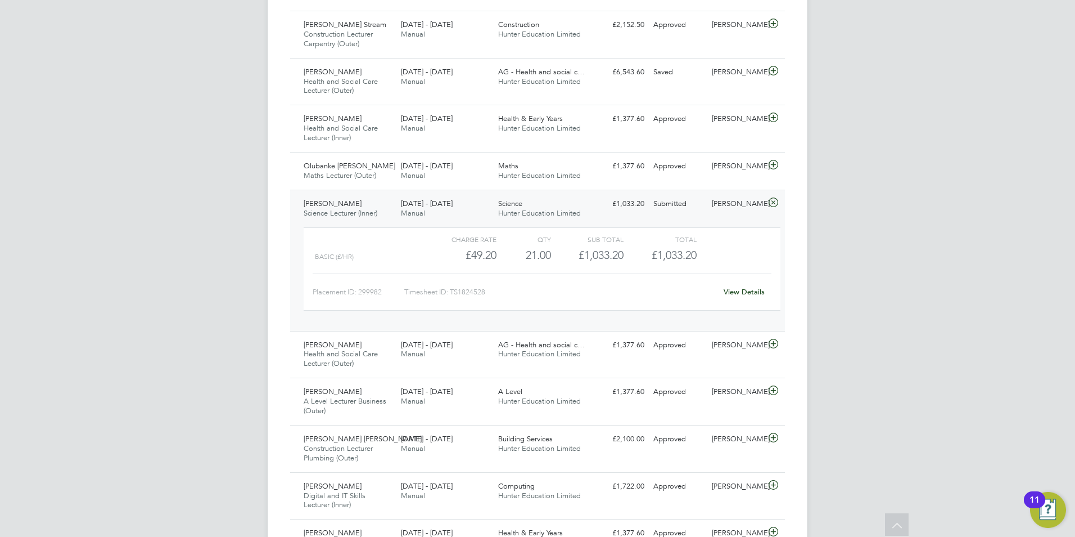
click at [749, 294] on link "View Details" at bounding box center [744, 292] width 41 height 10
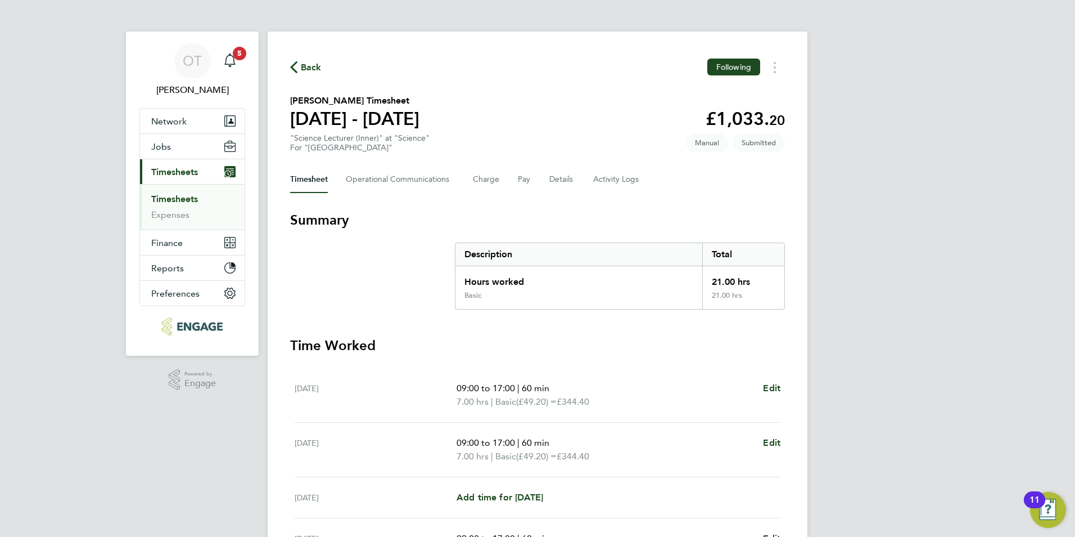
click at [295, 65] on icon "button" at bounding box center [293, 67] width 7 height 12
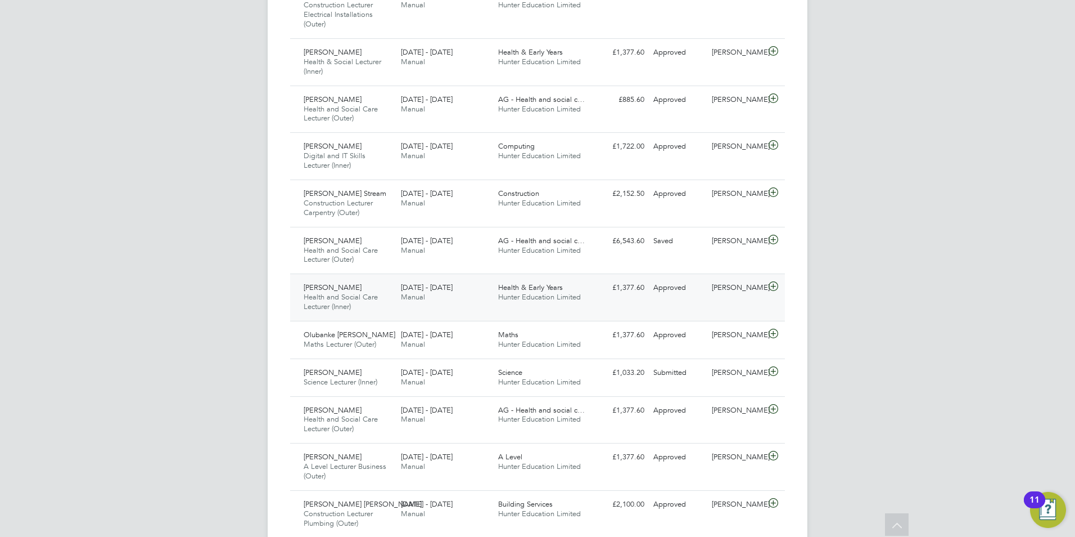
click at [569, 294] on span "Hunter Education Limited" at bounding box center [539, 297] width 83 height 10
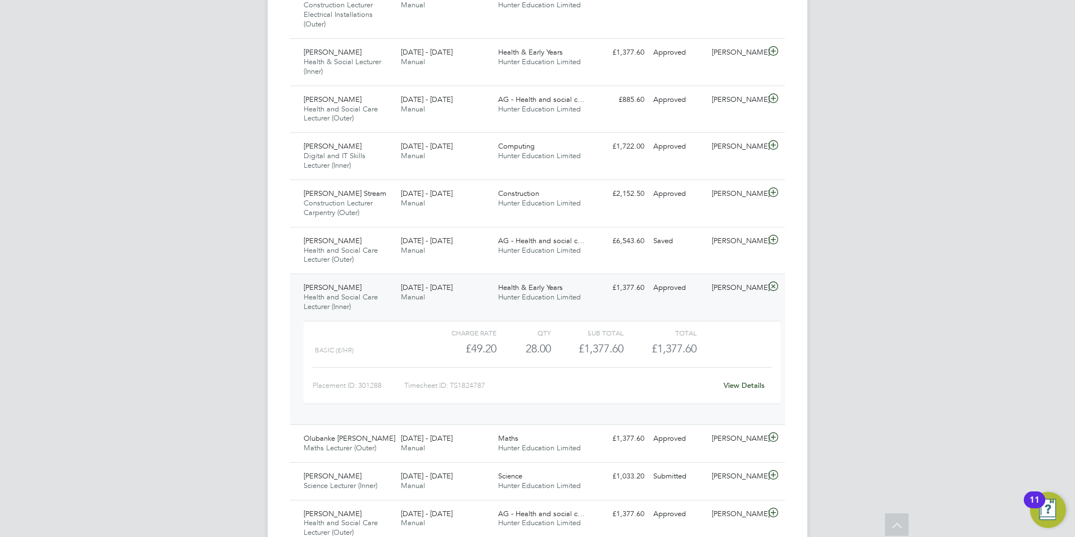
click at [392, 294] on div "Abidemi Adesina Health and Social Care Lecturer (Inner) 15 - 21 Sep 2025" at bounding box center [347, 297] width 97 height 38
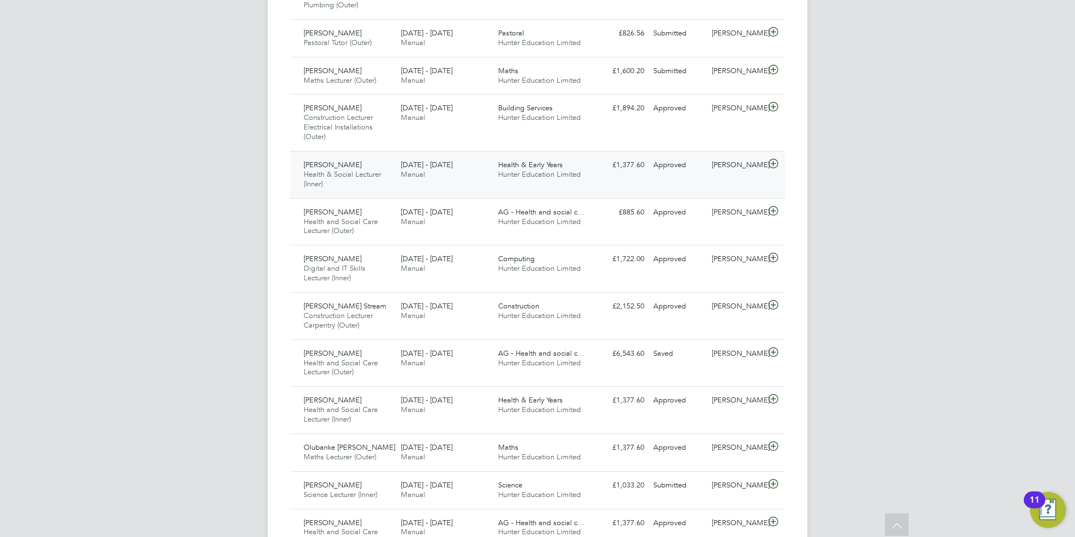
click at [498, 163] on div "Health & Early Years Hunter Education Limited" at bounding box center [542, 170] width 97 height 28
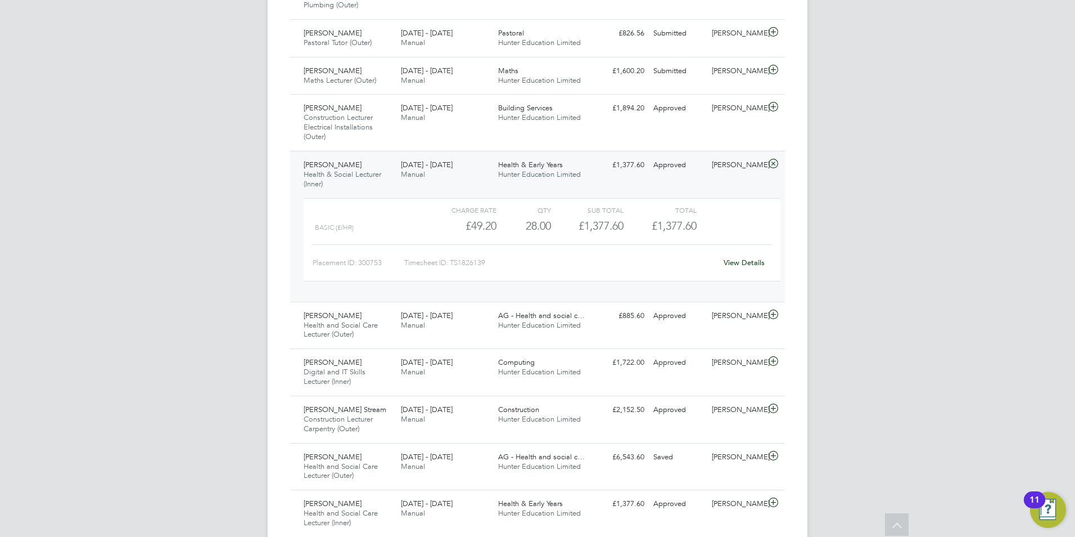
click at [389, 172] on div "Jay Olaniyi-Odeneye Health & Social Lecturer (Inner) 15 - 21 Sep 2025" at bounding box center [347, 175] width 97 height 38
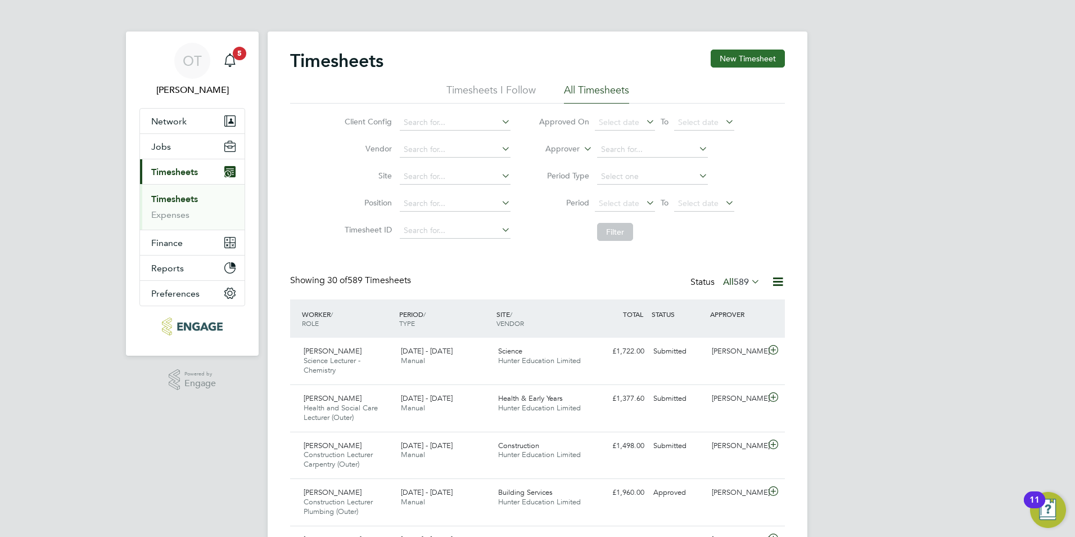
click at [759, 62] on button "New Timesheet" at bounding box center [748, 58] width 74 height 18
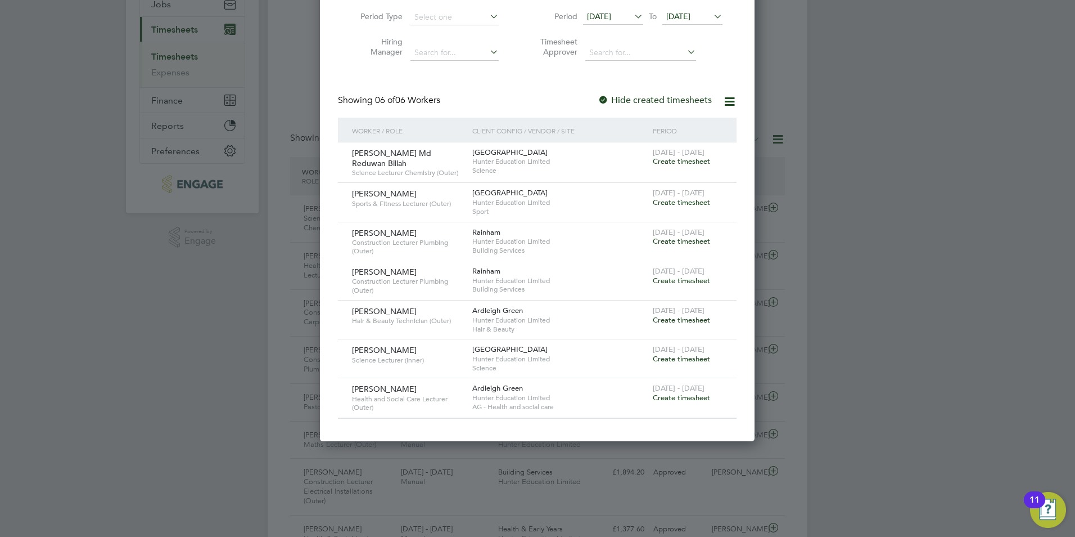
scroll to position [169, 0]
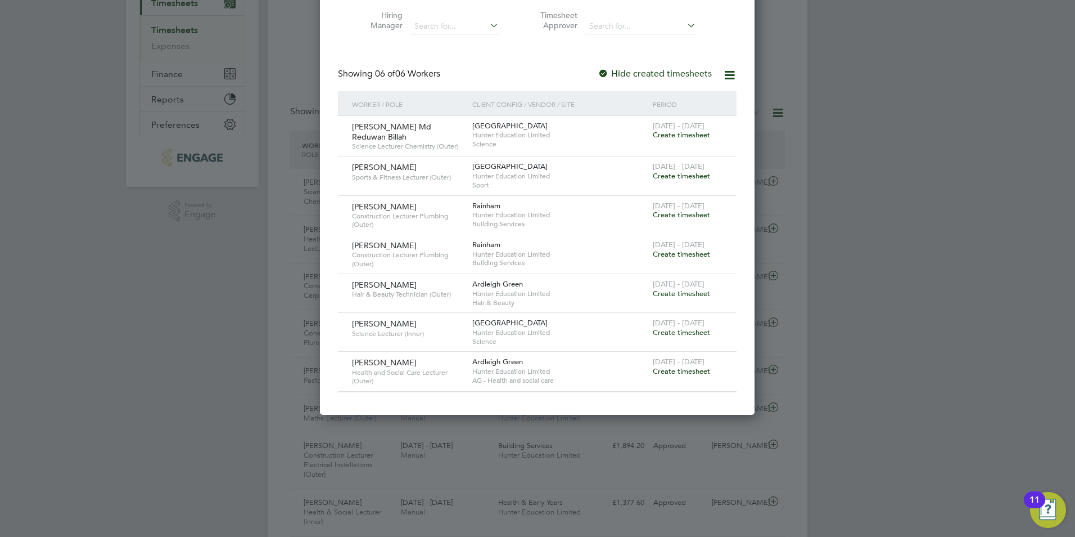
click at [667, 327] on span "Create timesheet" at bounding box center [681, 332] width 57 height 10
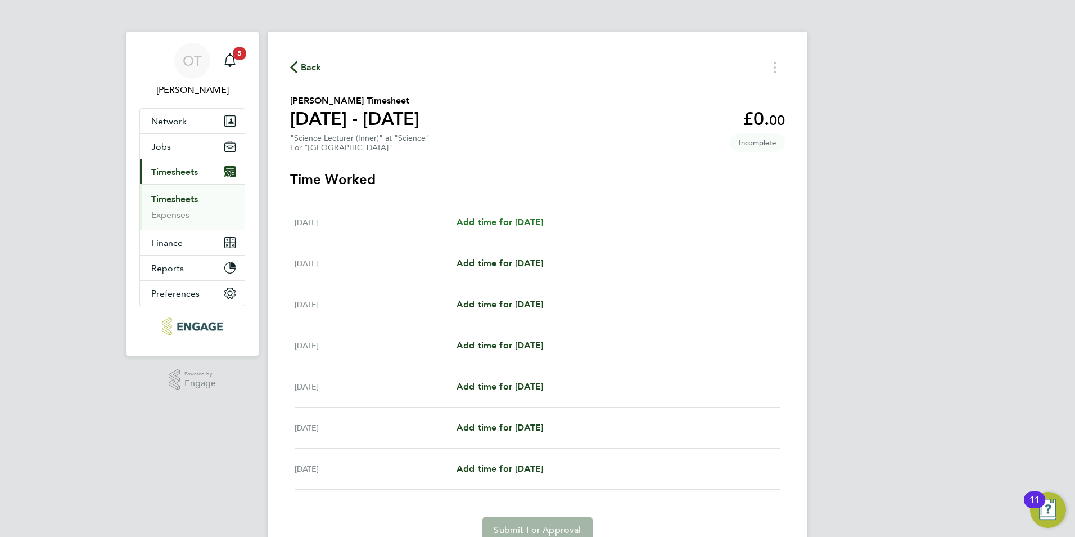
click at [524, 226] on span "Add time for Mon 15 Sep" at bounding box center [500, 222] width 87 height 11
select select "60"
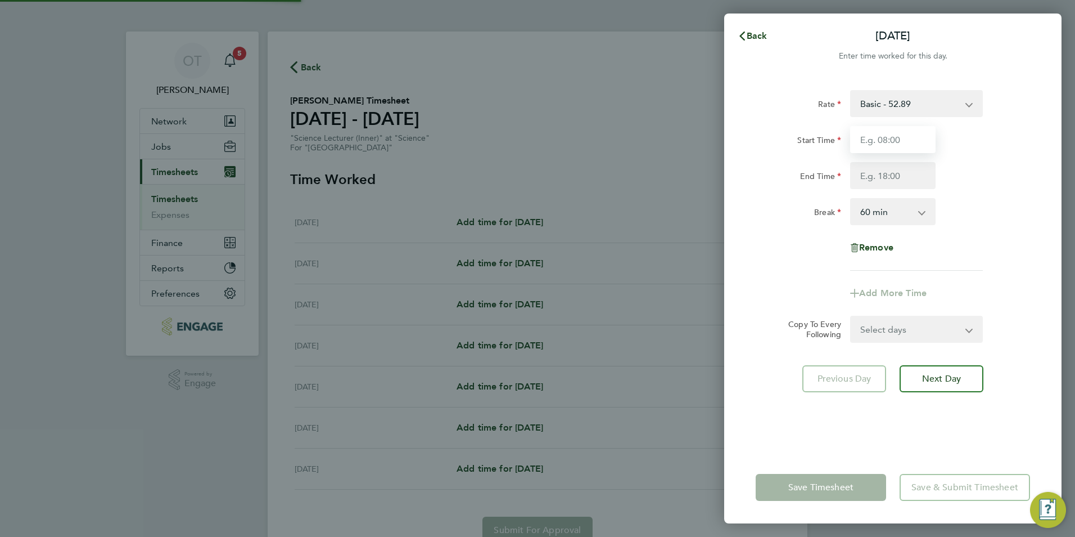
click at [871, 138] on input "Start Time" at bounding box center [892, 139] width 85 height 27
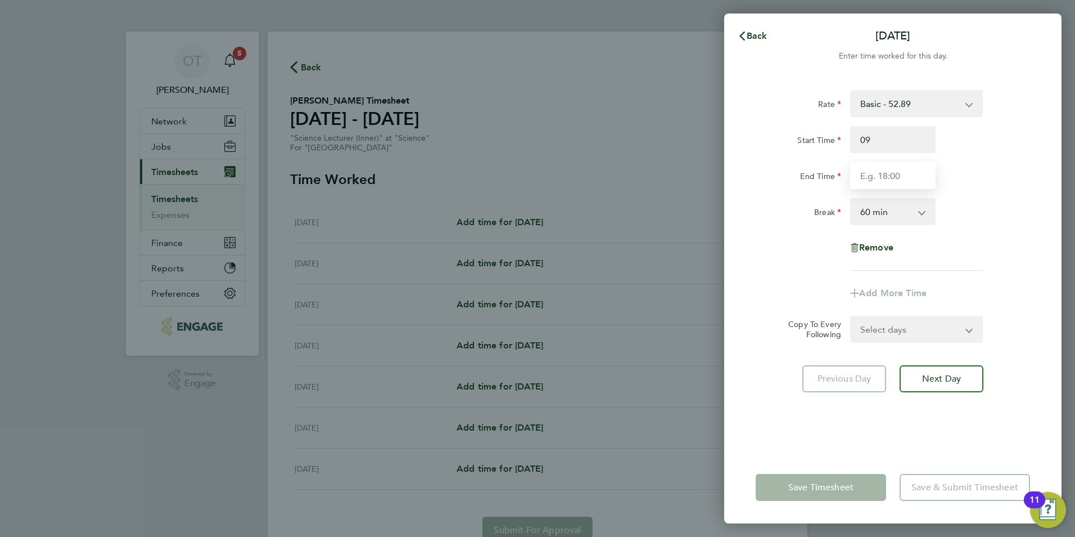
type input "09:00"
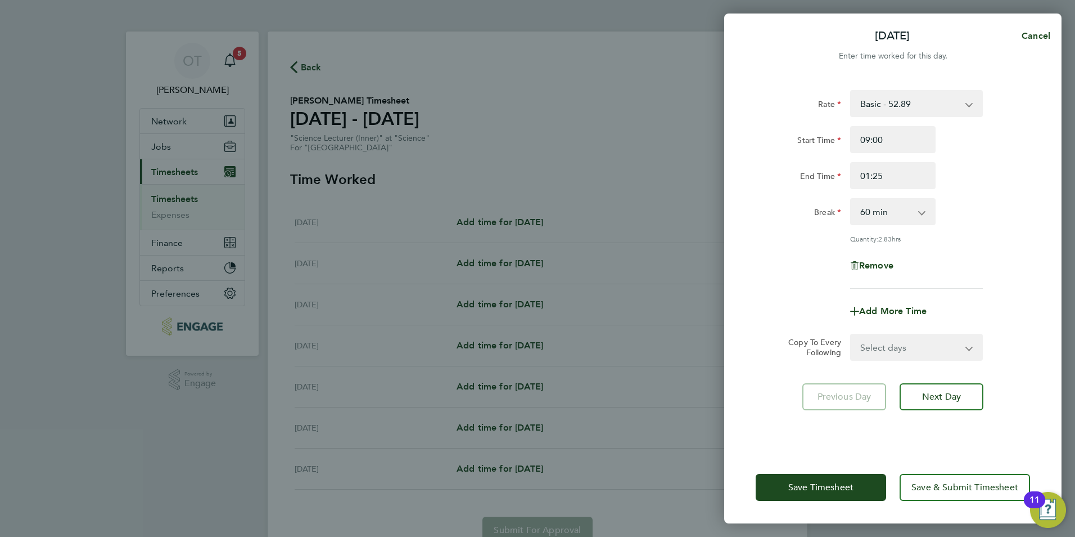
click at [1004, 199] on div "Break 0 min 15 min 30 min 45 min 60 min 75 min 90 min" at bounding box center [892, 211] width 283 height 27
drag, startPoint x: 904, startPoint y: 178, endPoint x: 778, endPoint y: 178, distance: 126.6
click at [778, 178] on div "End Time 01:25" at bounding box center [892, 175] width 283 height 27
type input "12:30"
click at [1056, 190] on div "Rate Basic - 52.89 Start Time 09:00 End Time 12:30 Break 0 min 15 min 30 min 45…" at bounding box center [892, 263] width 337 height 375
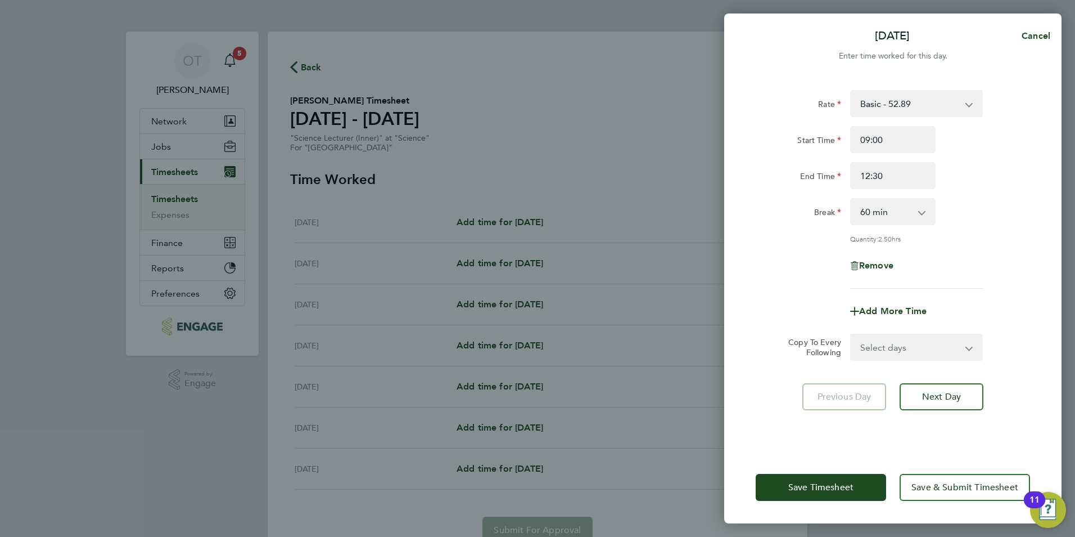
click at [903, 212] on select "0 min 15 min 30 min 45 min 60 min 75 min 90 min" at bounding box center [887, 211] width 70 height 25
select select "0"
click at [852, 199] on select "0 min 15 min 30 min 45 min 60 min 75 min 90 min" at bounding box center [887, 211] width 70 height 25
click at [945, 402] on button "Next Day" at bounding box center [942, 396] width 84 height 27
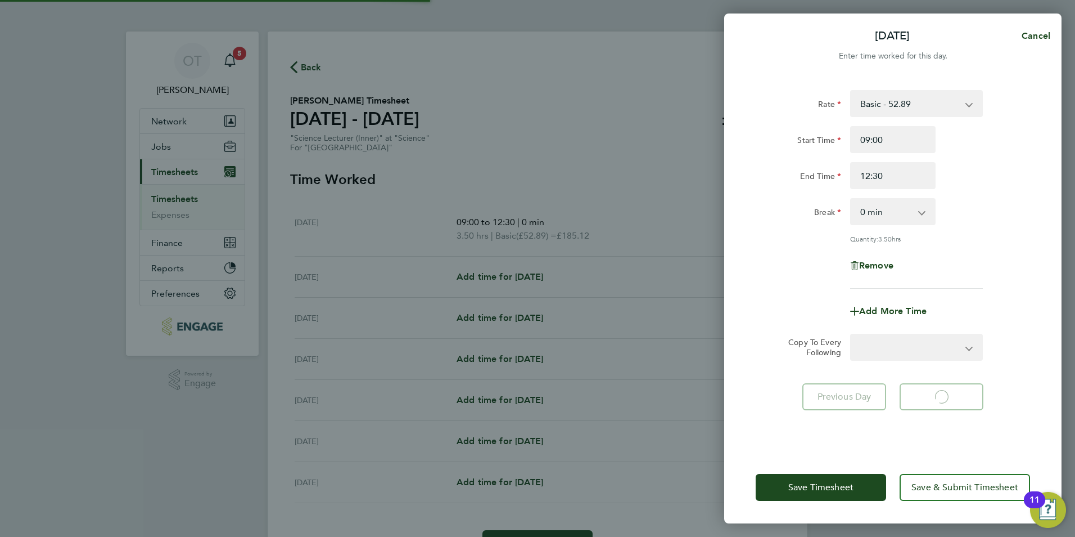
select select "60"
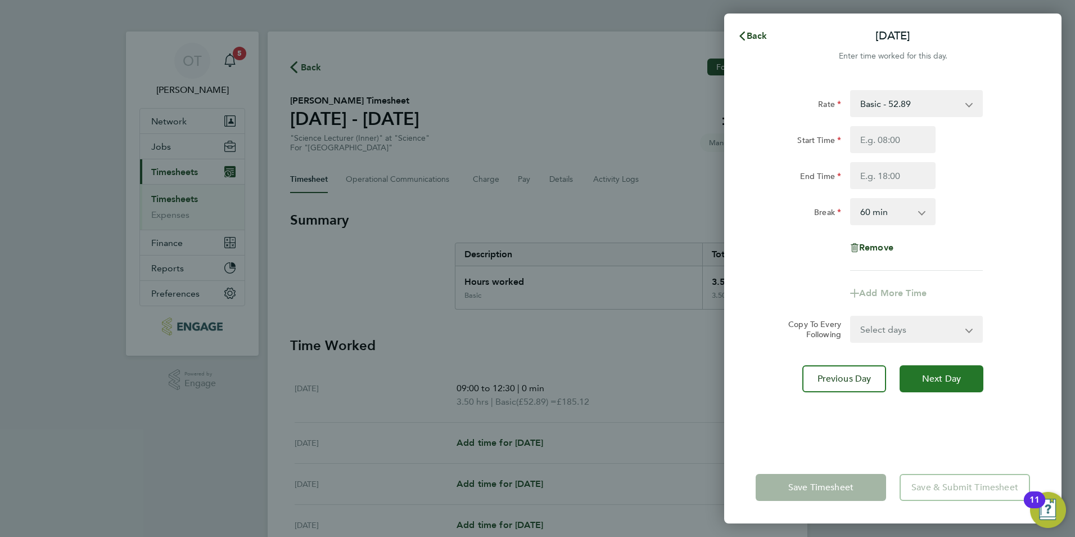
click at [940, 382] on span "Next Day" at bounding box center [941, 378] width 39 height 11
select select "60"
click at [885, 137] on input "Start Time" at bounding box center [892, 139] width 85 height 27
type input "09:00"
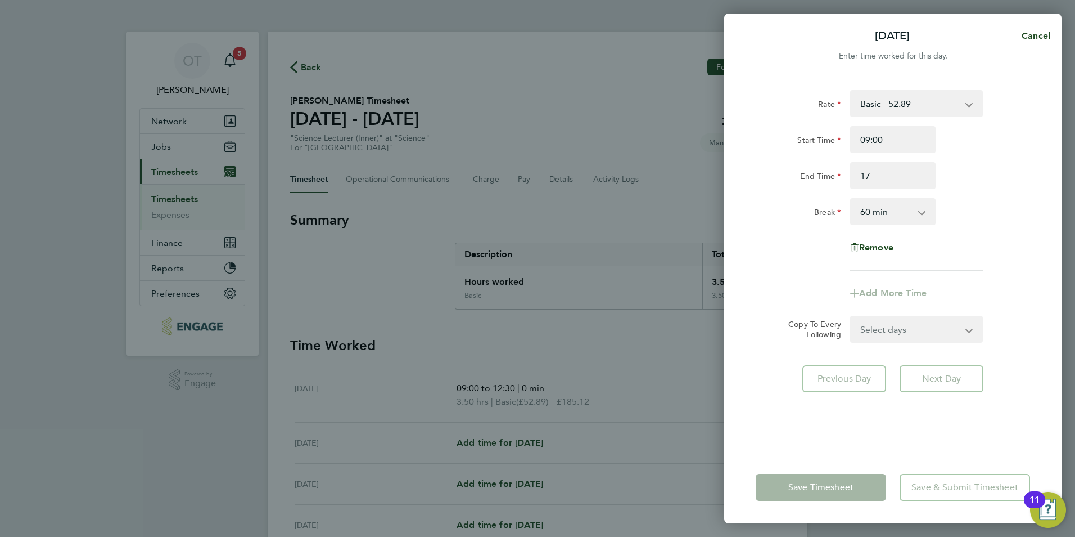
type input "17:00"
click at [960, 152] on div "Start Time 09:00" at bounding box center [892, 139] width 283 height 27
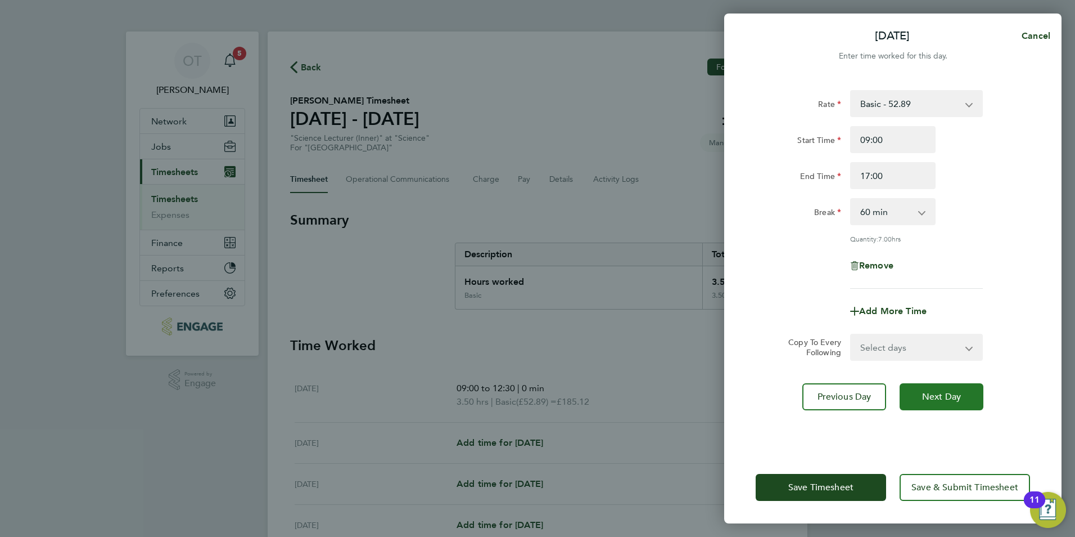
click at [943, 393] on span "Next Day" at bounding box center [941, 396] width 39 height 11
select select "60"
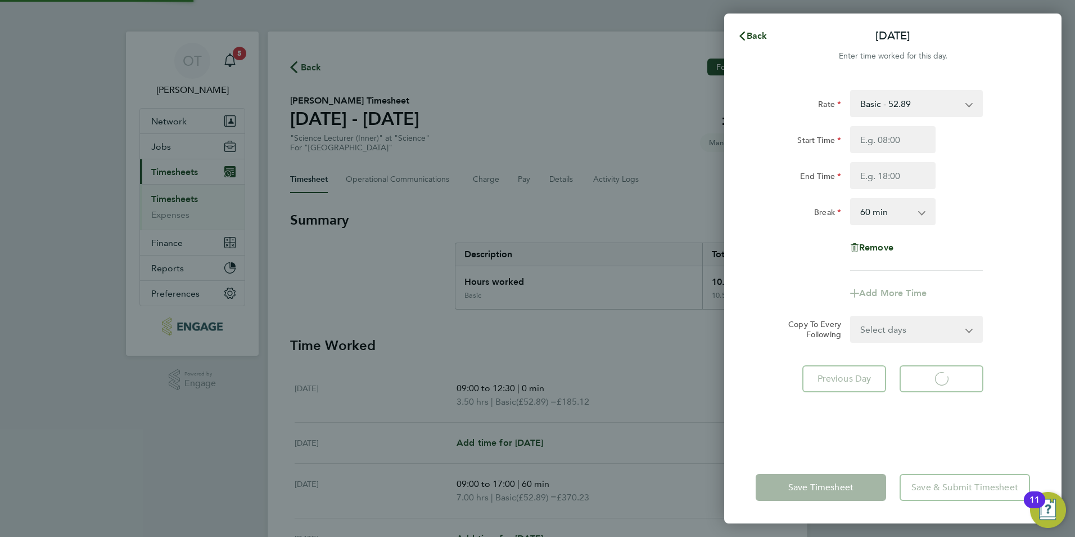
select select "60"
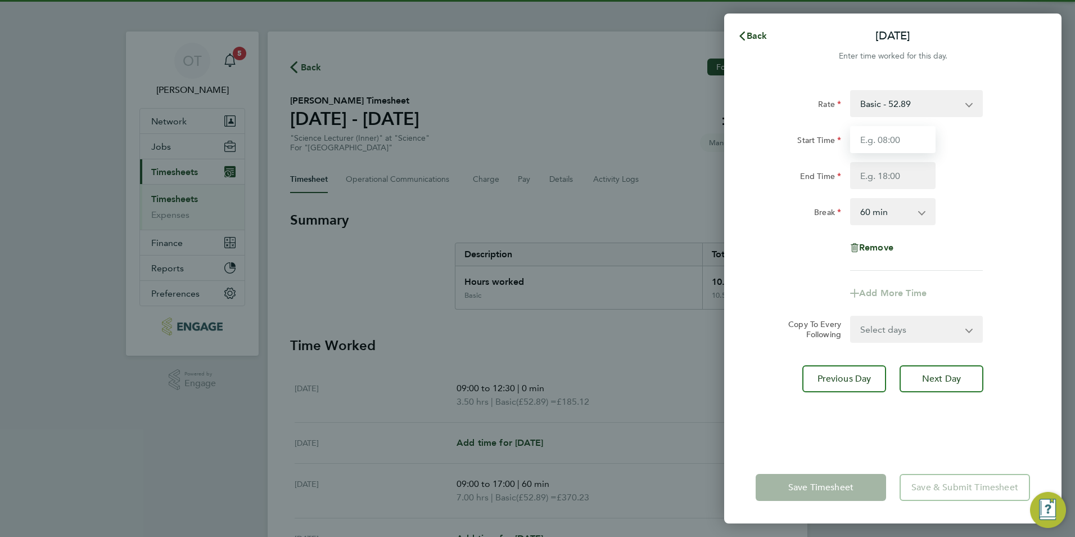
click at [899, 151] on input "Start Time" at bounding box center [892, 139] width 85 height 27
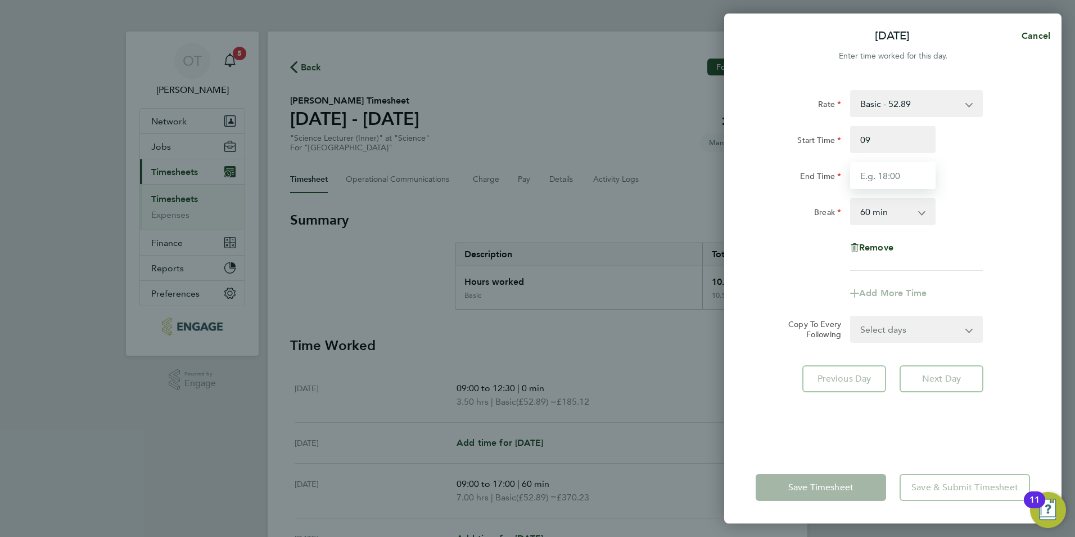
type input "09:00"
type input "17:00"
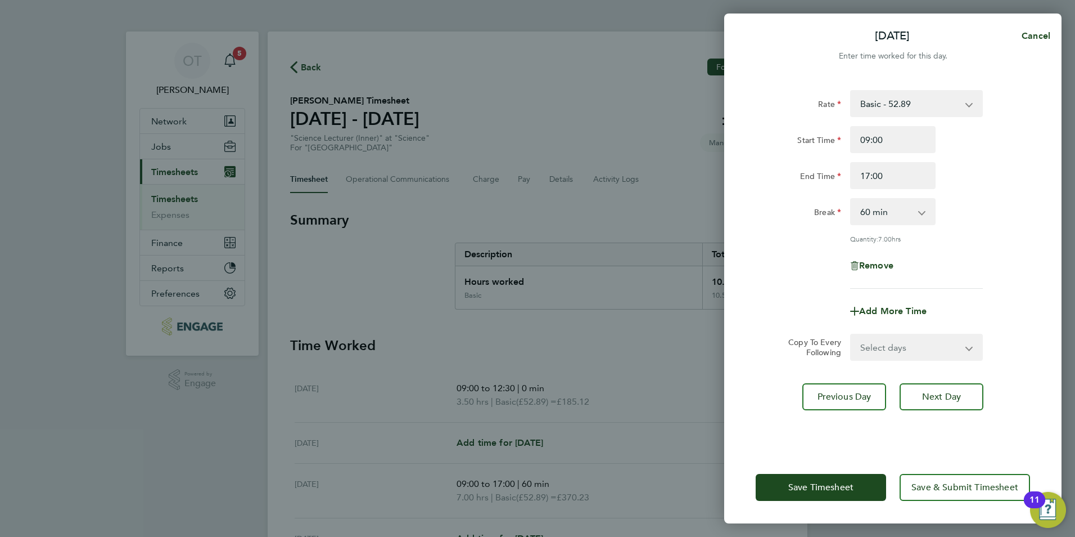
click at [989, 151] on div "Start Time 09:00" at bounding box center [892, 139] width 283 height 27
click at [863, 483] on button "Save Timesheet" at bounding box center [821, 487] width 130 height 27
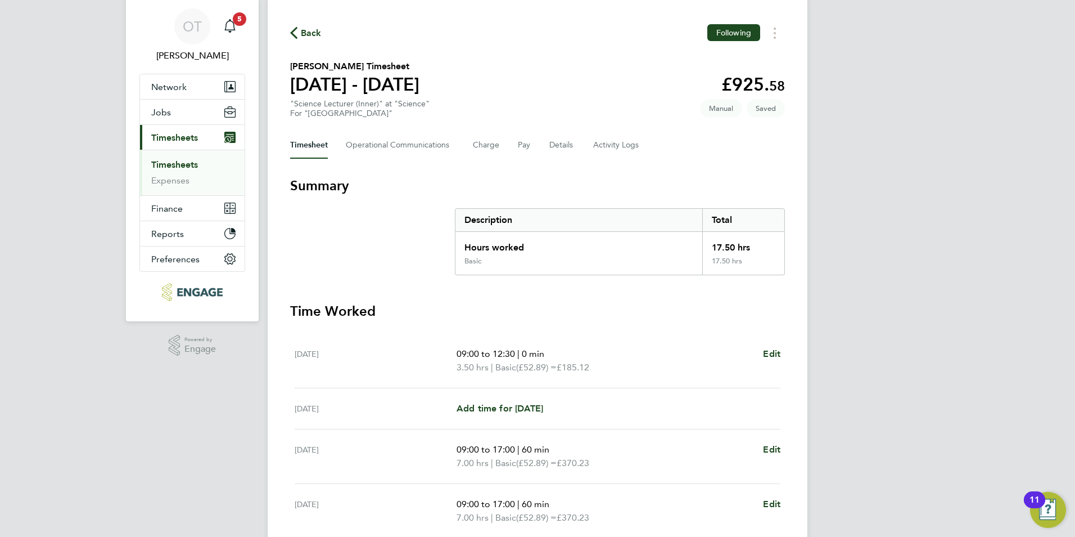
scroll to position [258, 0]
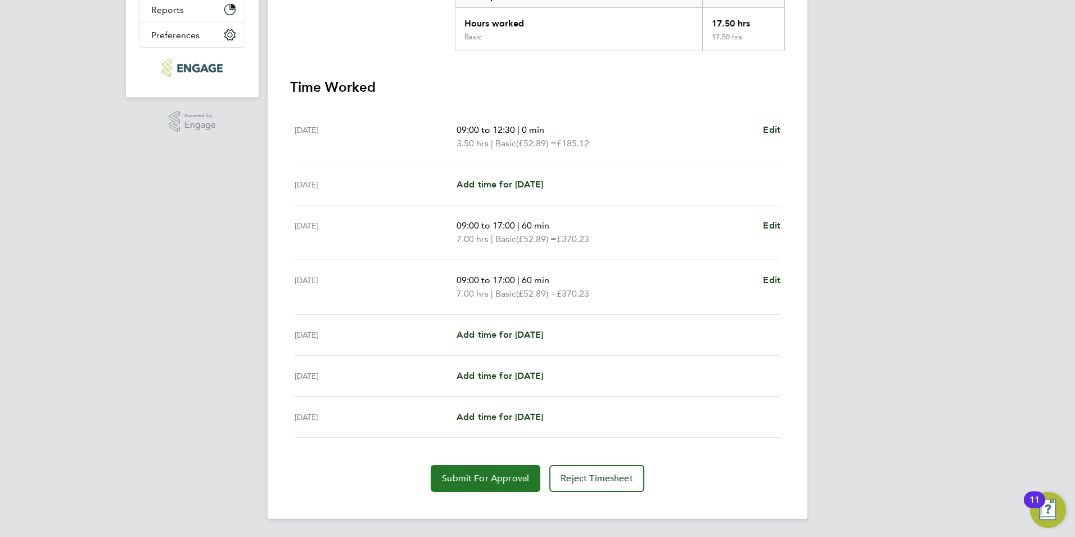
click at [471, 477] on span "Submit For Approval" at bounding box center [485, 477] width 87 height 11
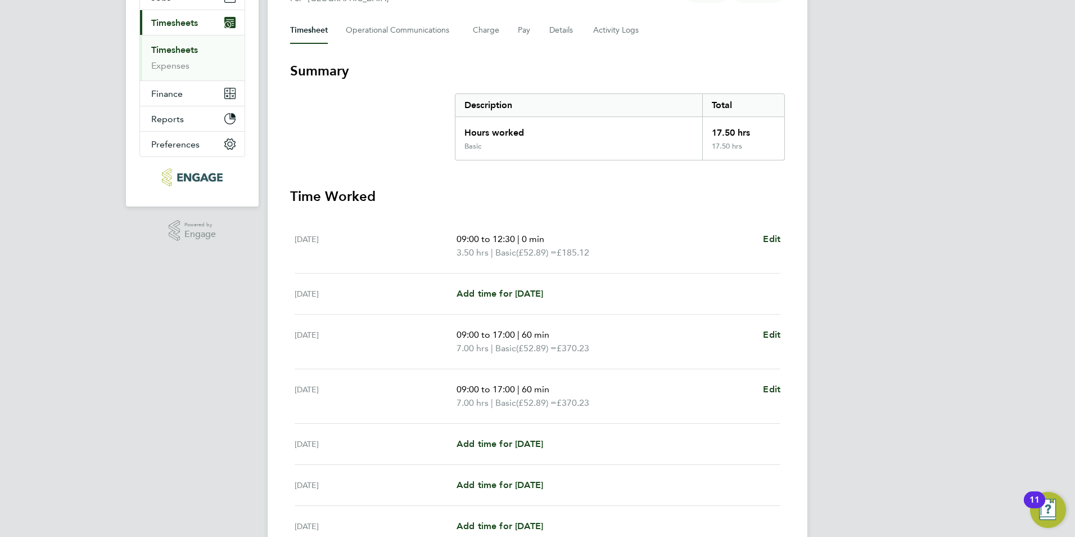
scroll to position [0, 0]
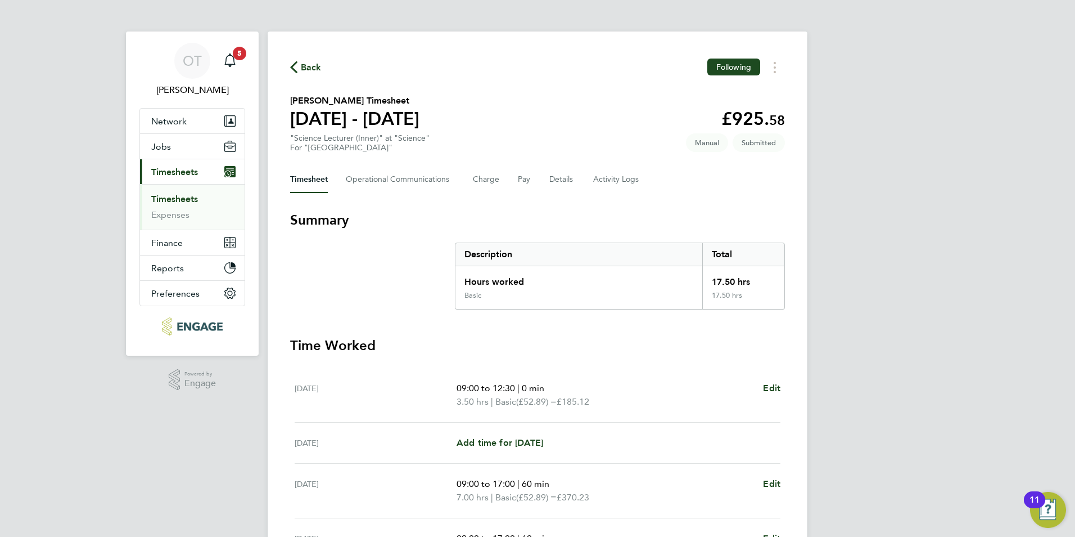
click at [319, 67] on span "Back" at bounding box center [311, 67] width 21 height 13
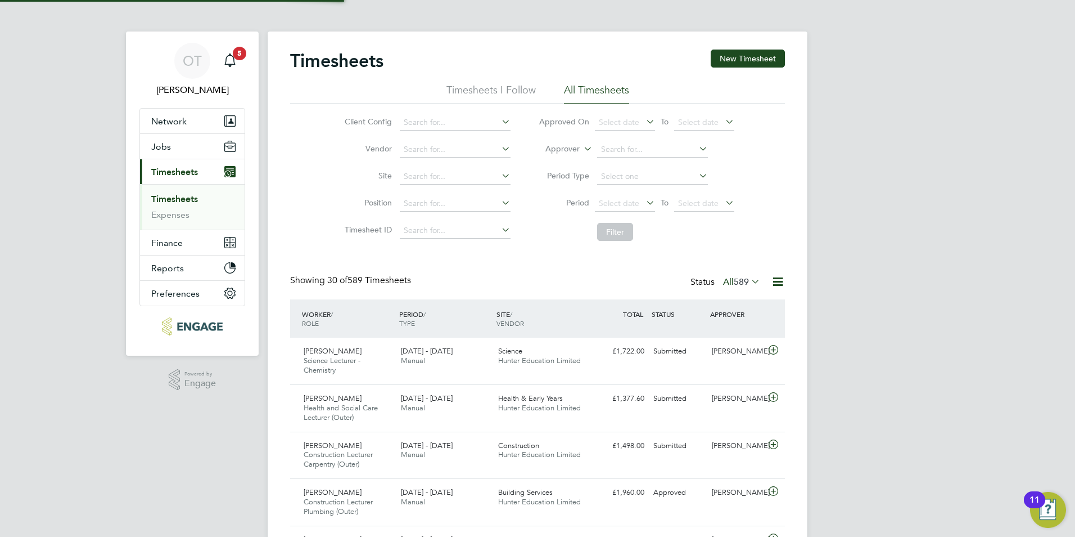
scroll to position [38, 98]
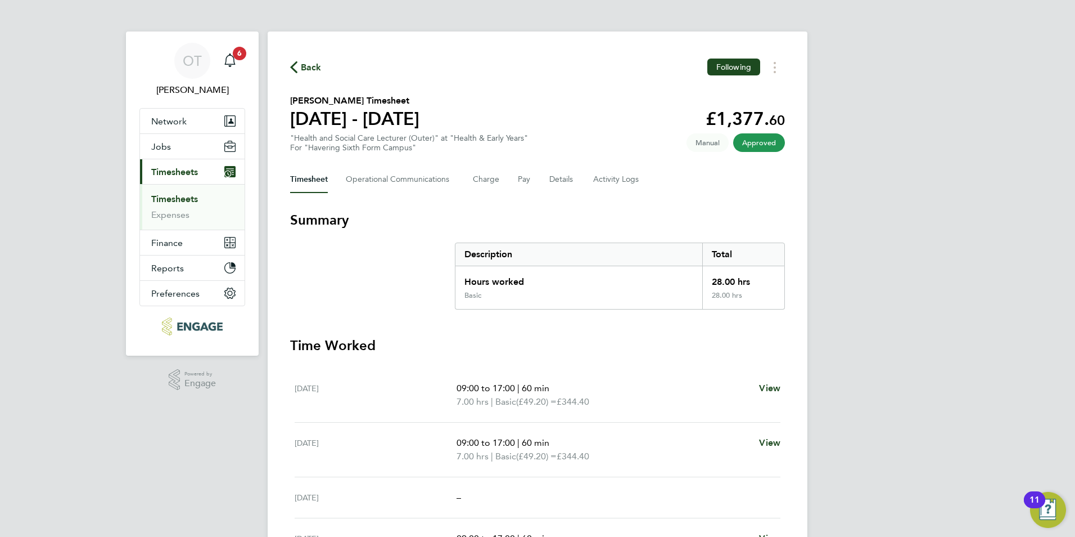
click at [298, 67] on span "Back" at bounding box center [305, 66] width 31 height 11
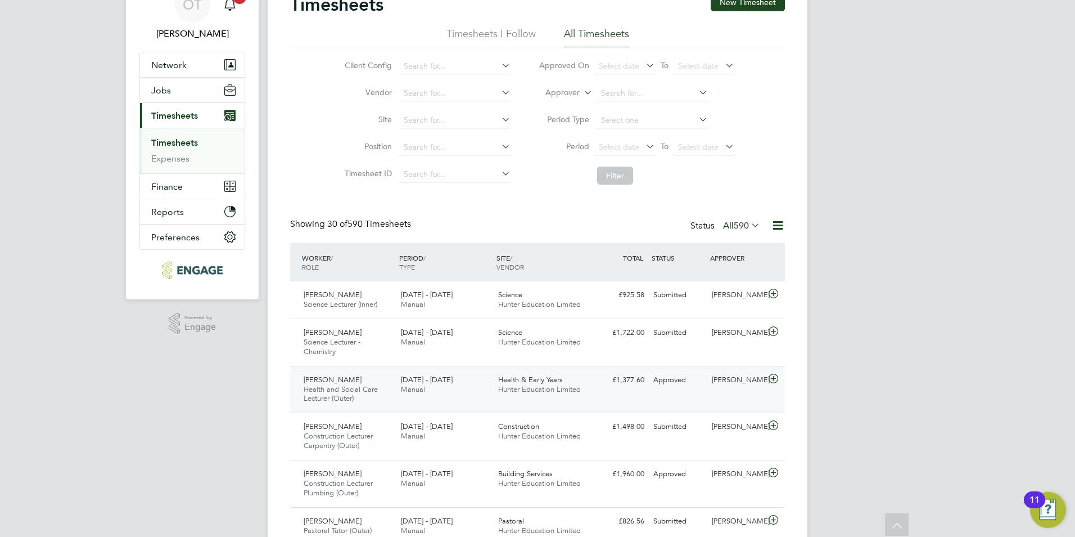
click at [497, 391] on div "Health & Early Years Hunter Education Limited" at bounding box center [542, 385] width 97 height 28
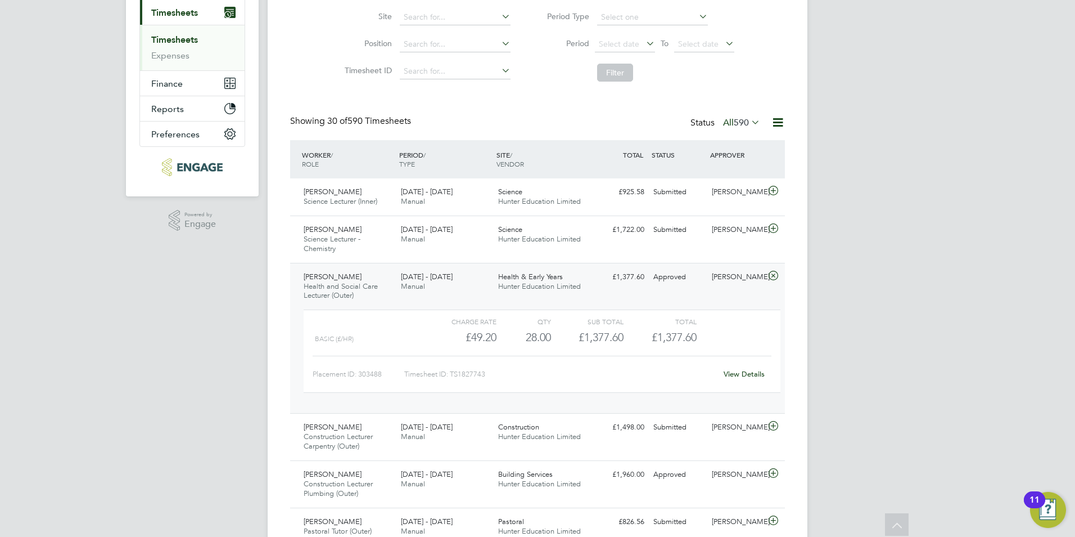
click at [453, 271] on div "[DATE] - [DATE] Manual" at bounding box center [445, 282] width 97 height 28
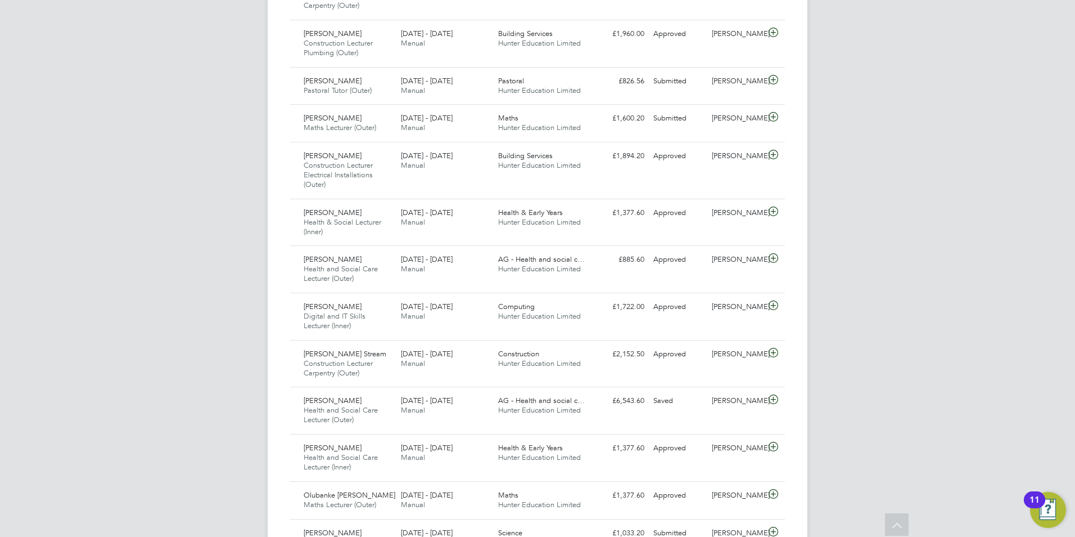
scroll to position [497, 0]
click at [542, 407] on span "Hunter Education Limited" at bounding box center [539, 409] width 83 height 10
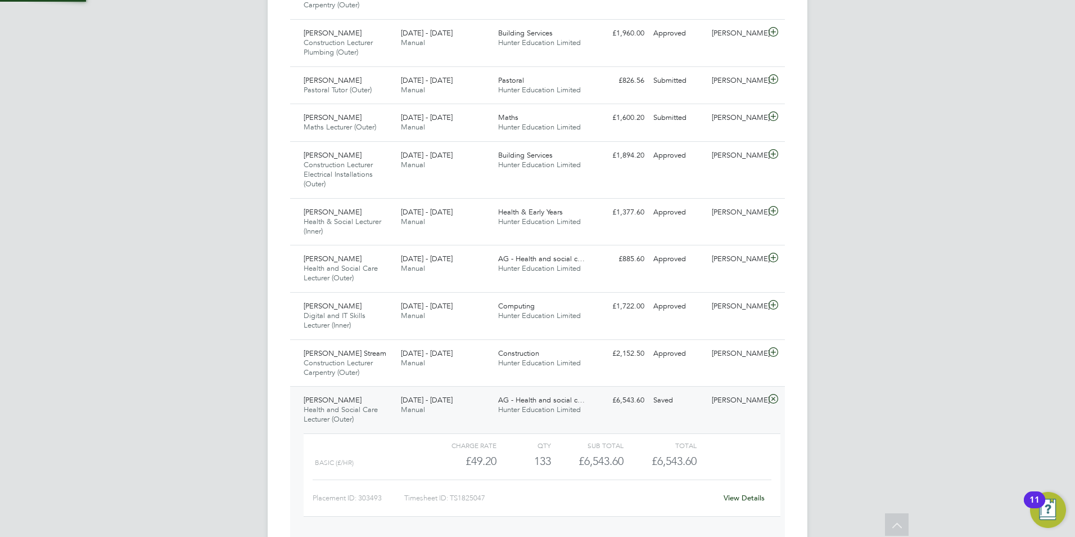
scroll to position [19, 110]
click at [744, 495] on link "View Details" at bounding box center [744, 498] width 41 height 10
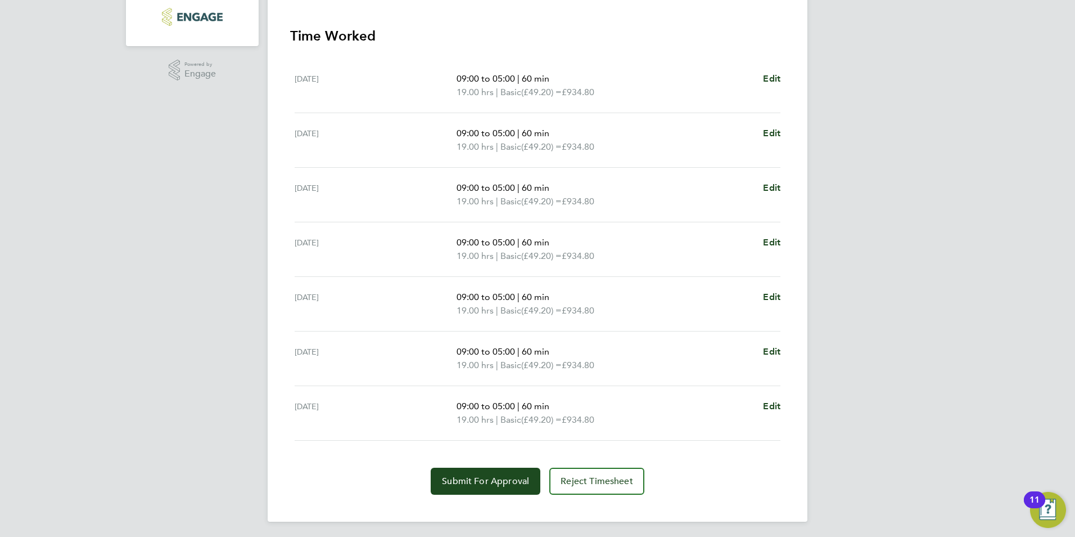
scroll to position [312, 0]
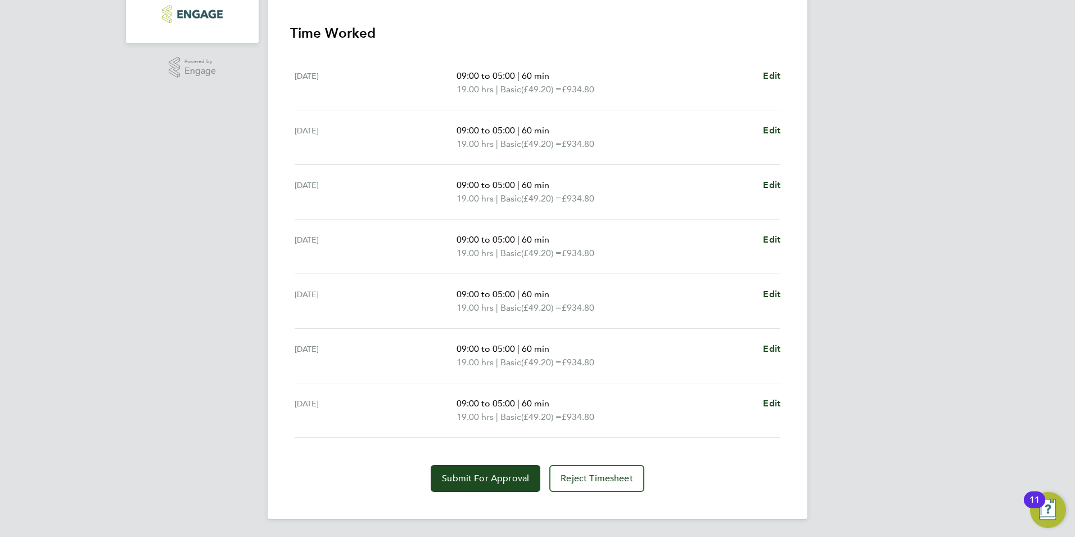
drag, startPoint x: 560, startPoint y: 404, endPoint x: 427, endPoint y: 76, distance: 353.8
click at [427, 76] on ul "[DATE] 09:00 to 05:00 | 60 min 19.00 hrs | Basic (£49.20) = £934.80 Edit [DATE]…" at bounding box center [537, 247] width 495 height 382
drag, startPoint x: 427, startPoint y: 76, endPoint x: 444, endPoint y: 83, distance: 17.4
click at [444, 83] on div "[DATE]" at bounding box center [376, 82] width 162 height 27
drag, startPoint x: 452, startPoint y: 68, endPoint x: 617, endPoint y: 415, distance: 384.2
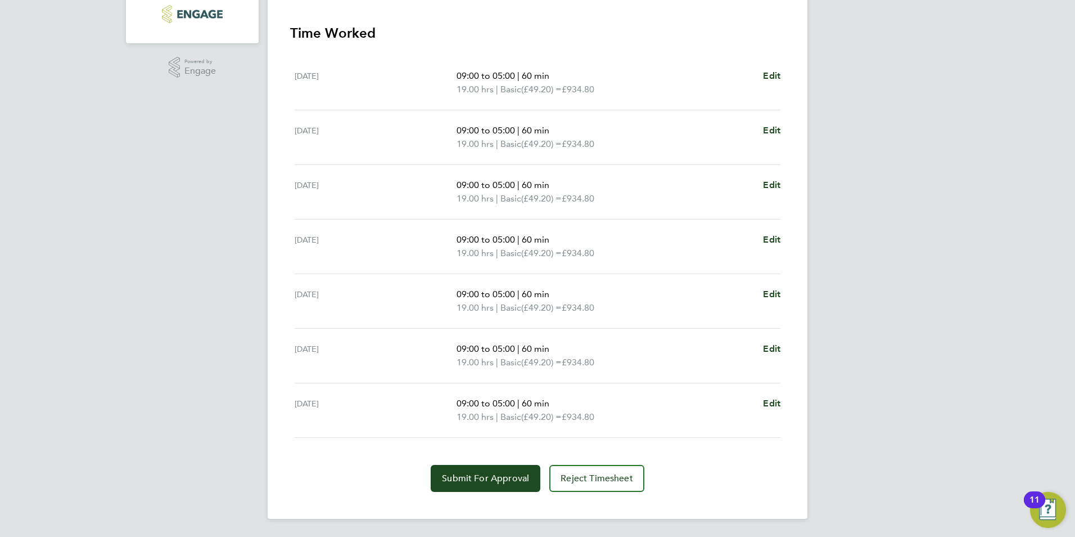
click at [617, 415] on ul "[DATE] 09:00 to 05:00 | 60 min 19.00 hrs | Basic (£49.20) = £934.80 Edit [DATE]…" at bounding box center [537, 247] width 495 height 382
click at [618, 420] on p "19.00 hrs | Basic (£49.20) = £934.80" at bounding box center [606, 416] width 298 height 13
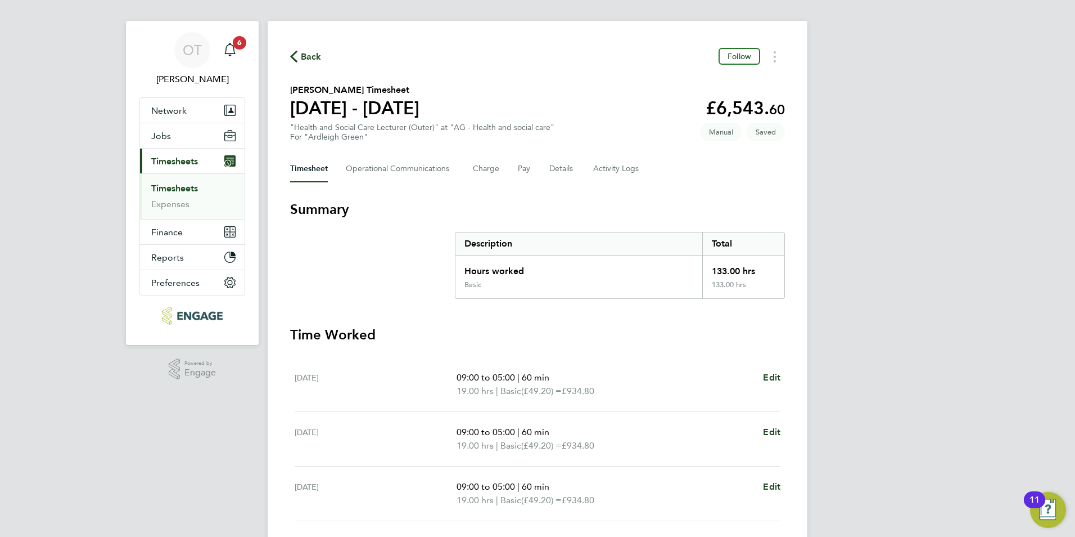
scroll to position [0, 0]
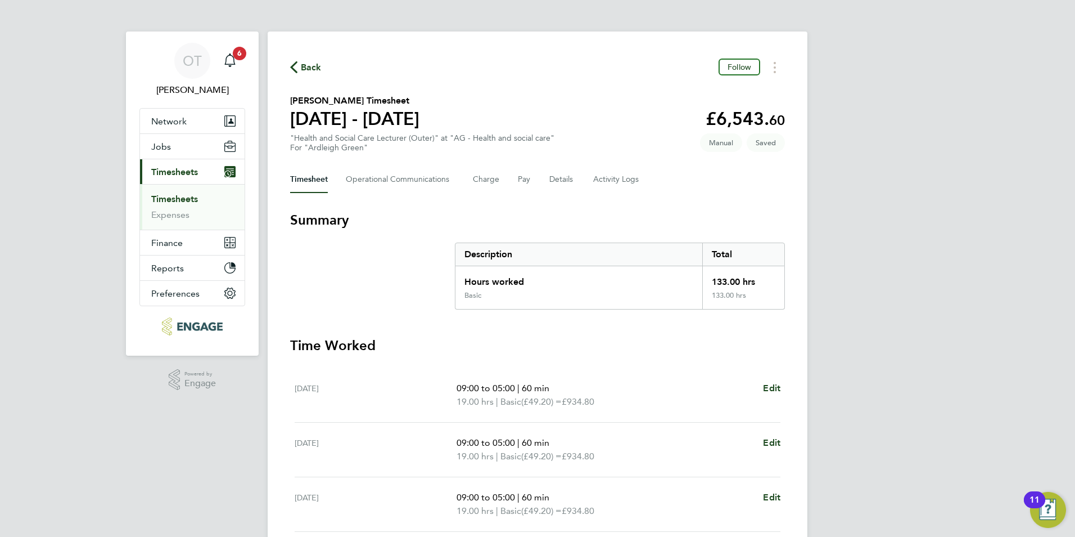
drag, startPoint x: 467, startPoint y: 251, endPoint x: 556, endPoint y: 298, distance: 100.1
click at [554, 299] on div "Description Total Hours worked 133.00 hrs Basic 133.00 hrs" at bounding box center [620, 275] width 330 height 67
drag, startPoint x: 755, startPoint y: 294, endPoint x: 474, endPoint y: 245, distance: 286.0
click at [474, 245] on div "Description Total Hours worked 133.00 hrs Basic 133.00 hrs" at bounding box center [620, 275] width 330 height 67
drag, startPoint x: 474, startPoint y: 245, endPoint x: 478, endPoint y: 255, distance: 11.4
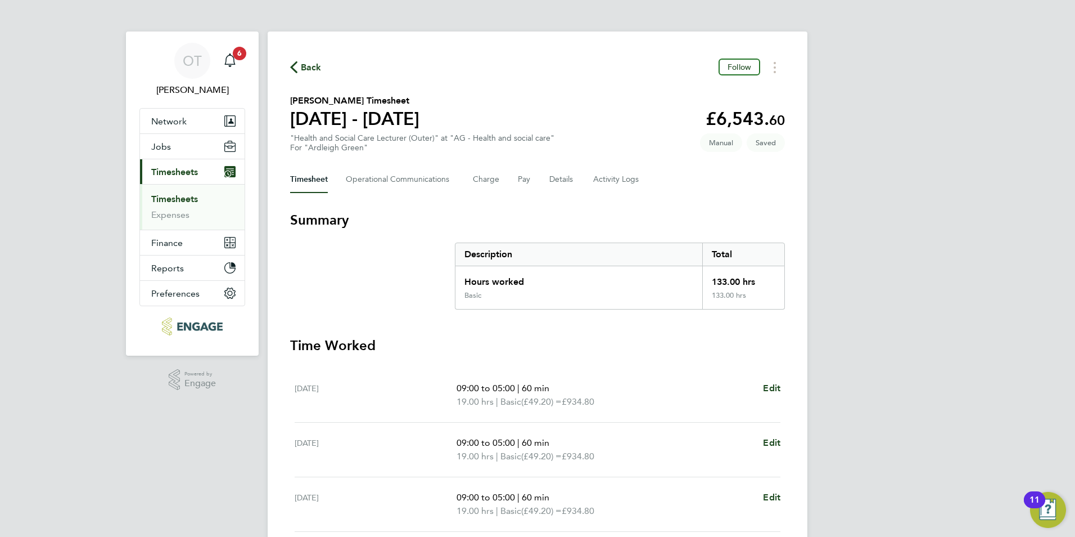
click at [478, 255] on div "Description" at bounding box center [579, 254] width 247 height 22
drag, startPoint x: 463, startPoint y: 251, endPoint x: 750, endPoint y: 293, distance: 289.3
click at [750, 293] on div "Description Total Hours worked 133.00 hrs Basic 133.00 hrs" at bounding box center [620, 275] width 330 height 67
drag, startPoint x: 750, startPoint y: 293, endPoint x: 739, endPoint y: 305, distance: 15.9
click at [739, 305] on div "133.00 hrs" at bounding box center [744, 300] width 82 height 18
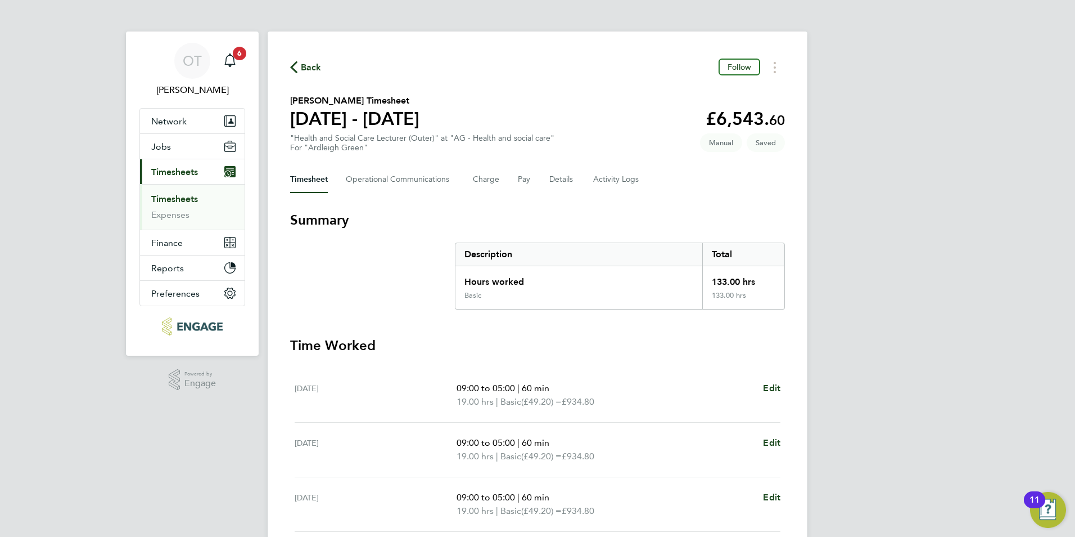
click at [751, 297] on div "133.00 hrs" at bounding box center [744, 300] width 82 height 18
drag, startPoint x: 753, startPoint y: 294, endPoint x: 691, endPoint y: 250, distance: 76.2
click at [691, 250] on div "Description Total Hours worked 133.00 hrs Basic 133.00 hrs" at bounding box center [620, 275] width 330 height 67
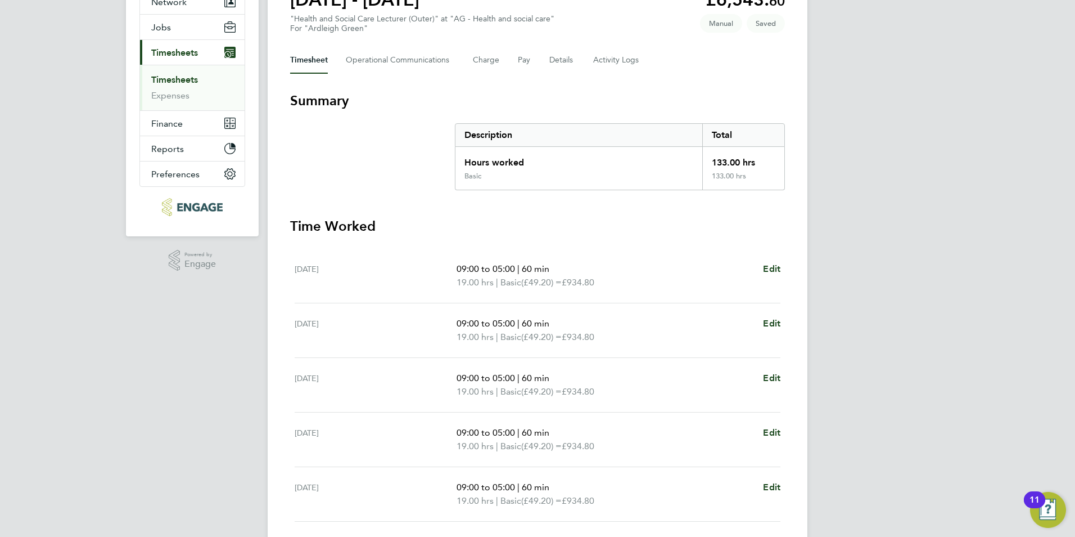
scroll to position [312, 0]
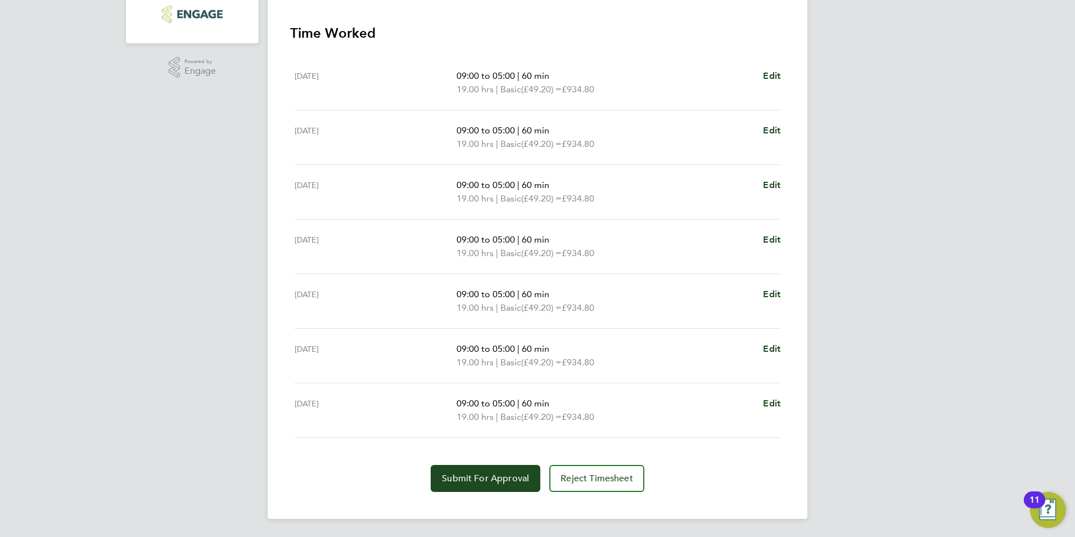
click at [776, 393] on div "[DATE] 09:00 to 05:00 | 60 min 19.00 hrs | Basic (£49.20) = £934.80 Edit" at bounding box center [538, 410] width 486 height 55
click at [778, 404] on span "Edit" at bounding box center [771, 403] width 17 height 11
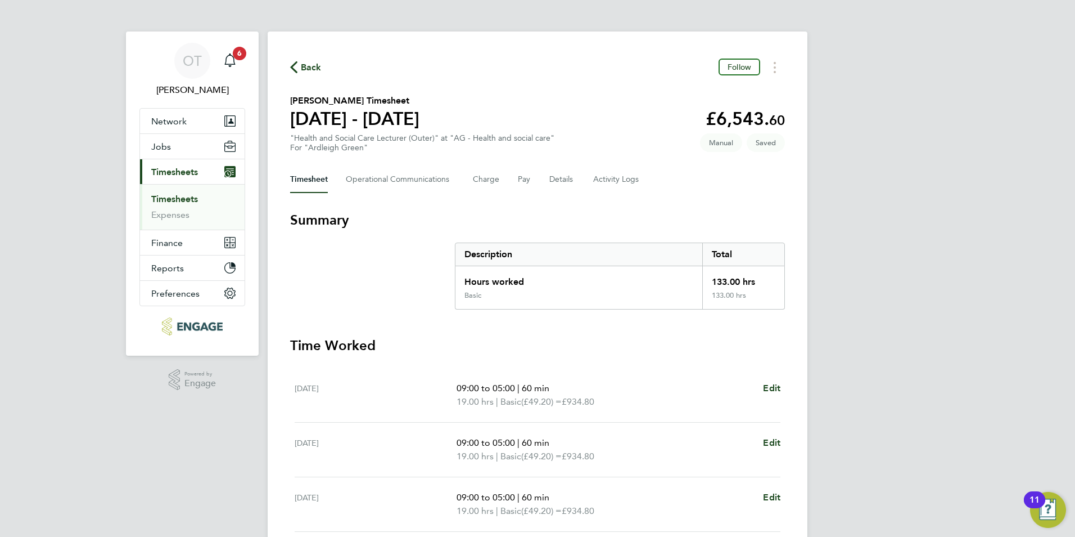
select select "60"
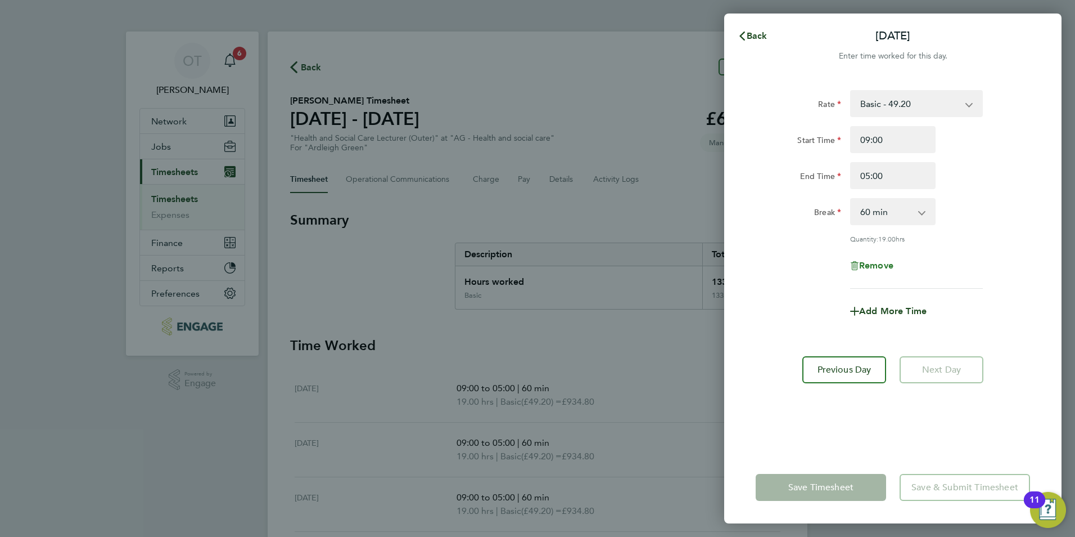
click at [871, 262] on span "Remove" at bounding box center [876, 265] width 34 height 11
select select "null"
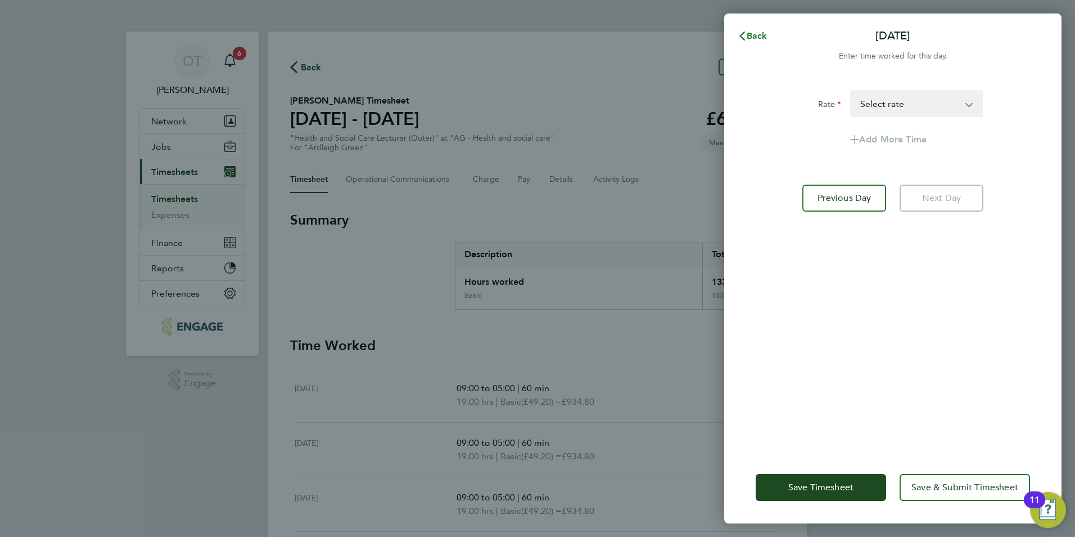
click at [750, 37] on span "Back" at bounding box center [757, 35] width 21 height 11
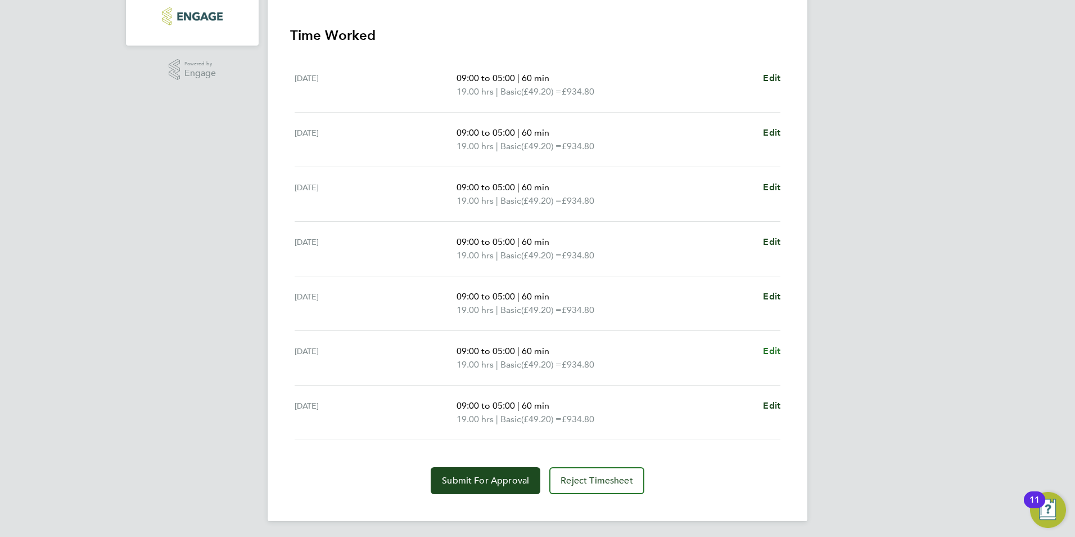
scroll to position [312, 0]
click at [785, 405] on ul "Mon 15 Sep 09:00 to 05:00 | 60 min 19.00 hrs | Basic (£49.20) = £934.80 Edit Tu…" at bounding box center [537, 247] width 495 height 382
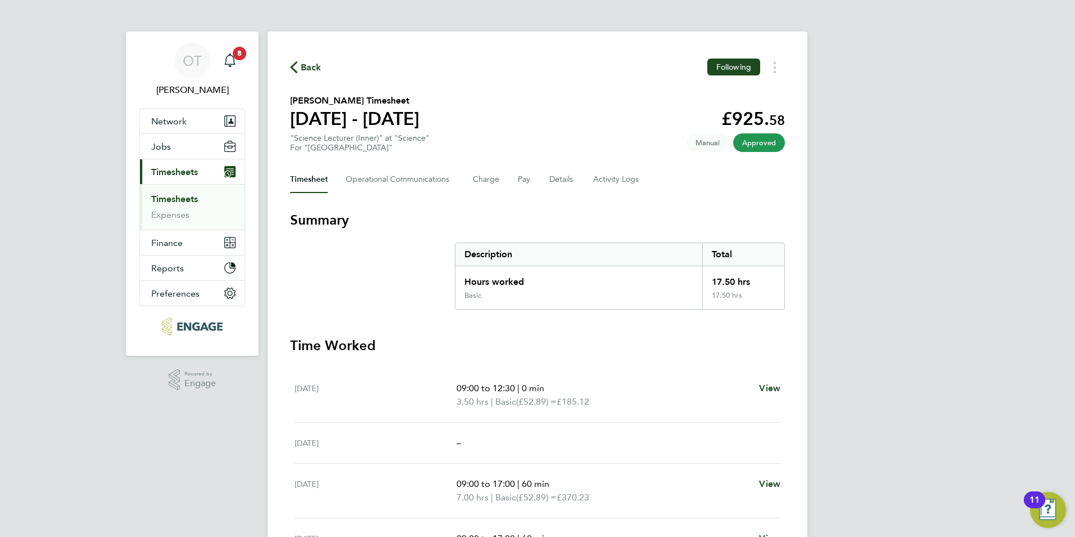
click at [314, 69] on span "Back" at bounding box center [311, 67] width 21 height 13
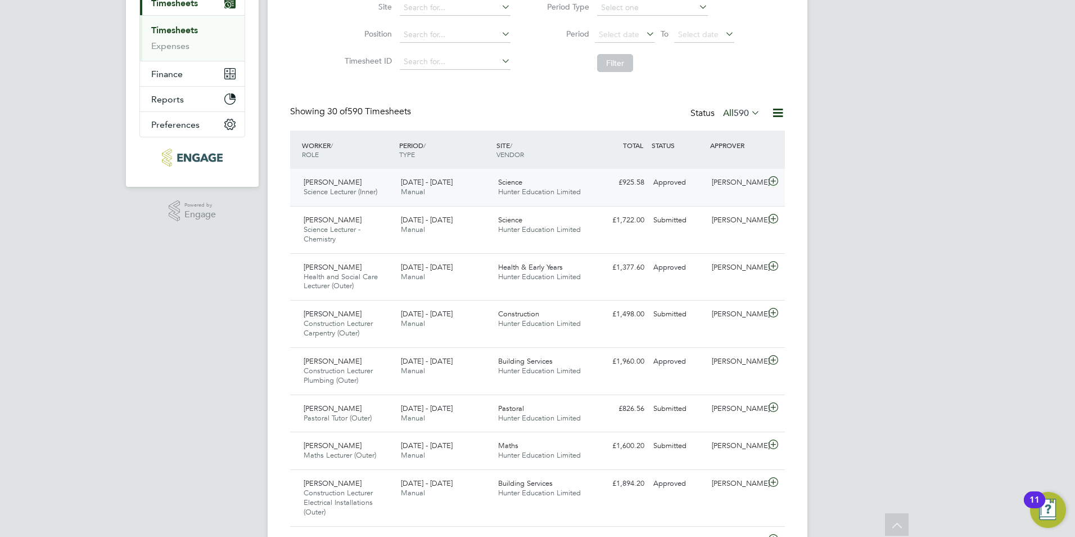
click at [498, 192] on span "Hunter Education Limited" at bounding box center [539, 192] width 83 height 10
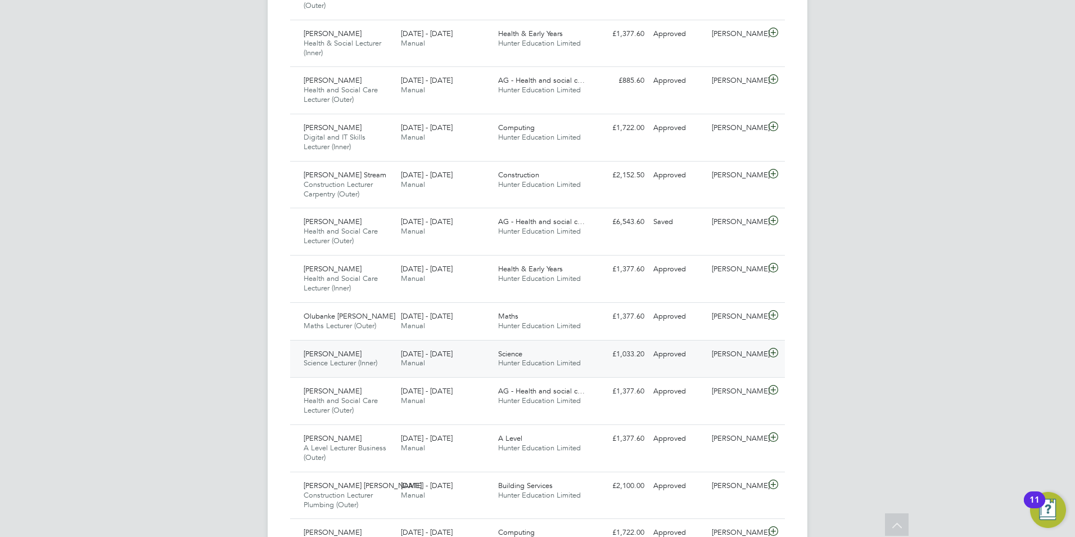
click at [525, 357] on div "Science Hunter Education Limited" at bounding box center [542, 359] width 97 height 28
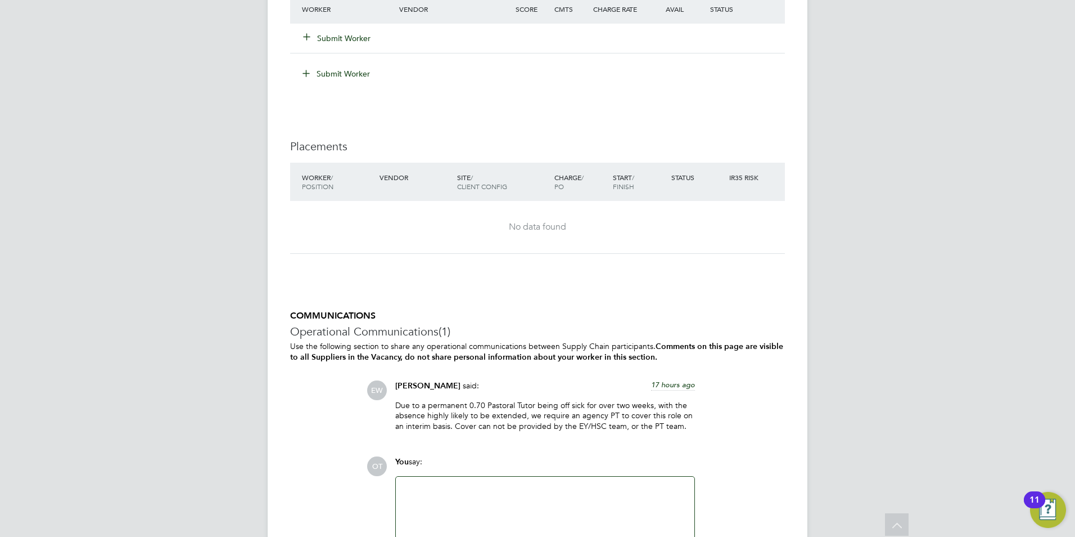
scroll to position [2137, 0]
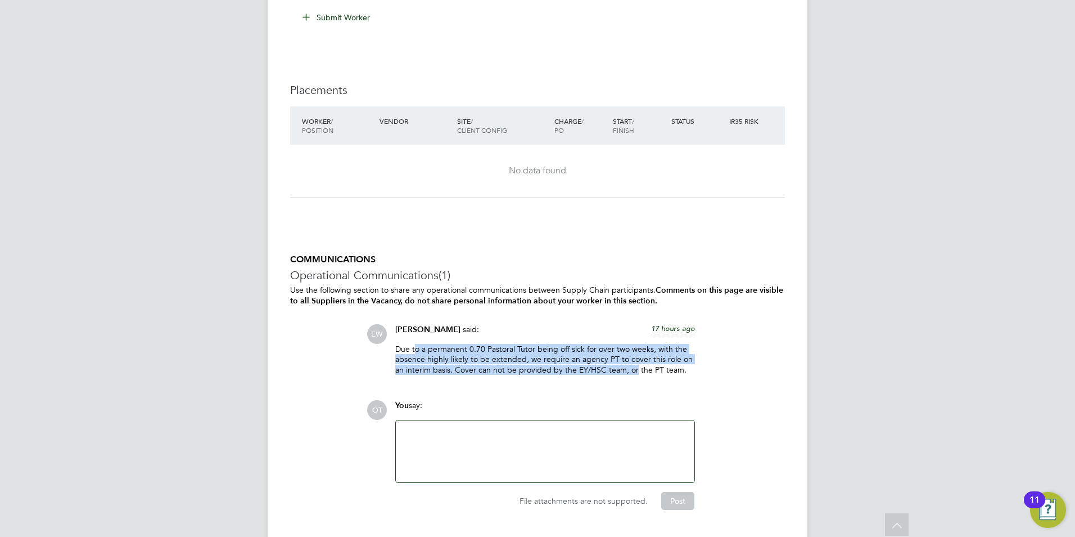
drag, startPoint x: 415, startPoint y: 344, endPoint x: 634, endPoint y: 366, distance: 219.9
click at [634, 366] on p "Due to a permanent 0.70 Pastoral Tutor being off sick for over two weeks, with …" at bounding box center [545, 359] width 300 height 31
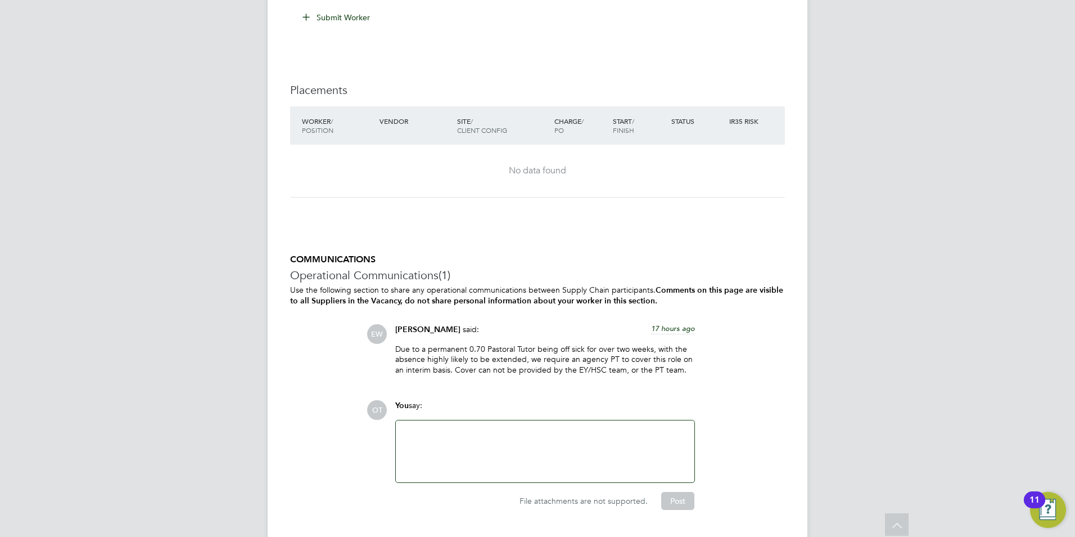
drag, startPoint x: 634, startPoint y: 366, endPoint x: 641, endPoint y: 366, distance: 7.3
click at [638, 366] on p "Due to a permanent 0.70 Pastoral Tutor being off sick for over two weeks, with …" at bounding box center [545, 359] width 300 height 31
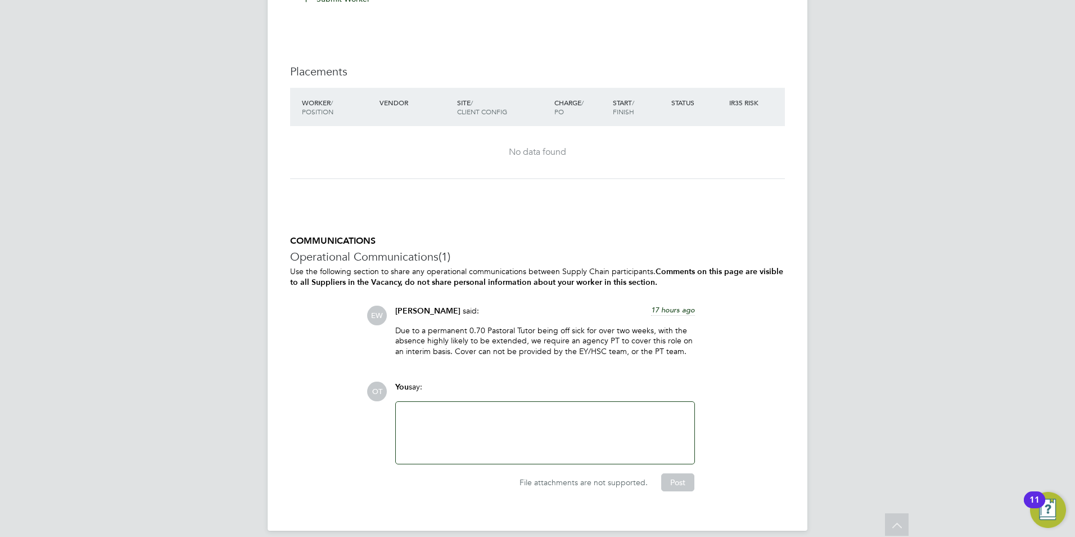
scroll to position [2166, 0]
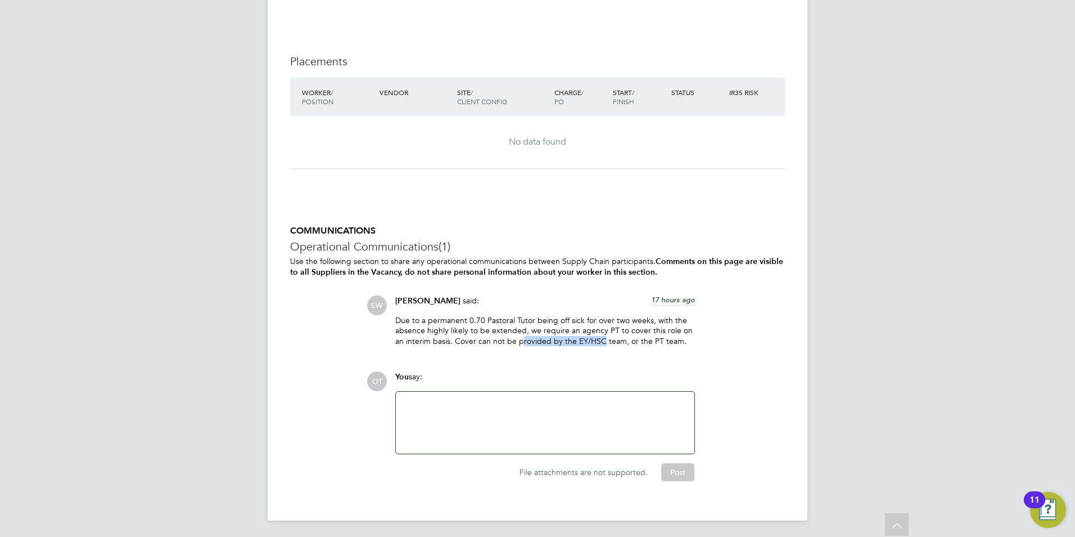
drag, startPoint x: 523, startPoint y: 341, endPoint x: 602, endPoint y: 340, distance: 78.7
click at [602, 340] on p "Due to a permanent 0.70 Pastoral Tutor being off sick for over two weeks, with …" at bounding box center [545, 330] width 300 height 31
drag, startPoint x: 602, startPoint y: 340, endPoint x: 633, endPoint y: 343, distance: 31.0
click at [633, 343] on p "Due to a permanent 0.70 Pastoral Tutor being off sick for over two weeks, with …" at bounding box center [545, 330] width 300 height 31
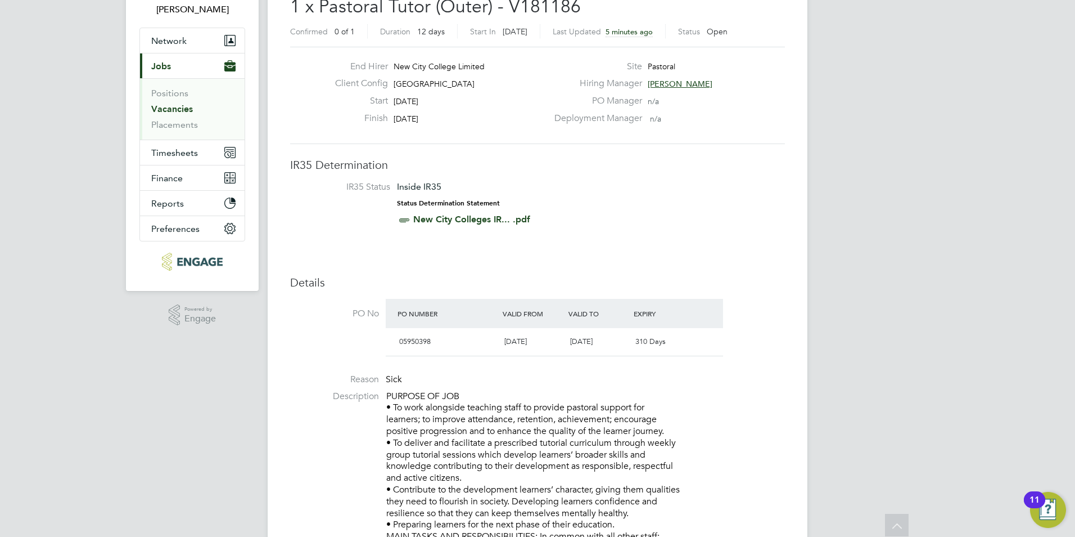
scroll to position [0, 0]
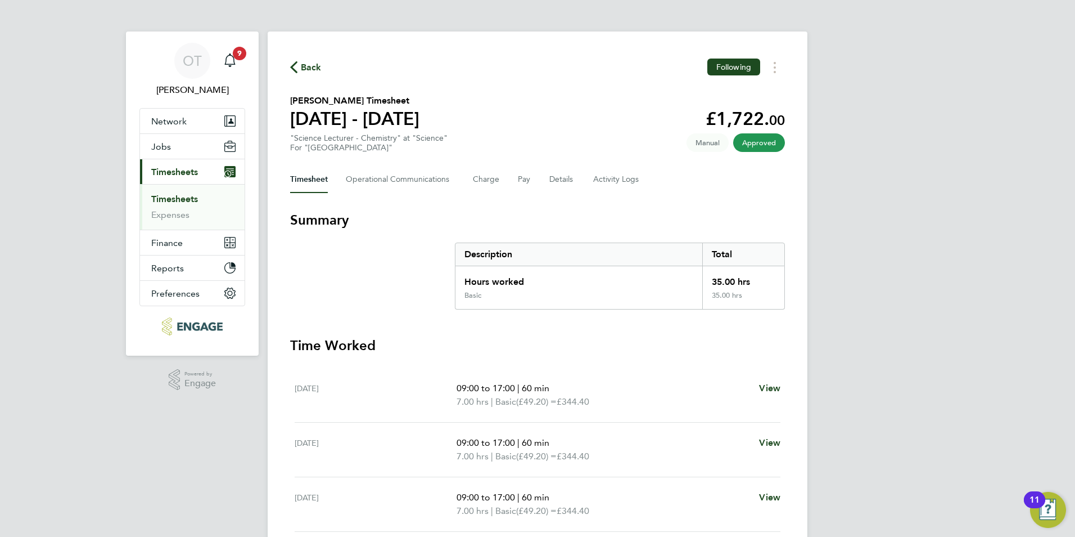
click at [292, 61] on button "Back" at bounding box center [305, 67] width 31 height 14
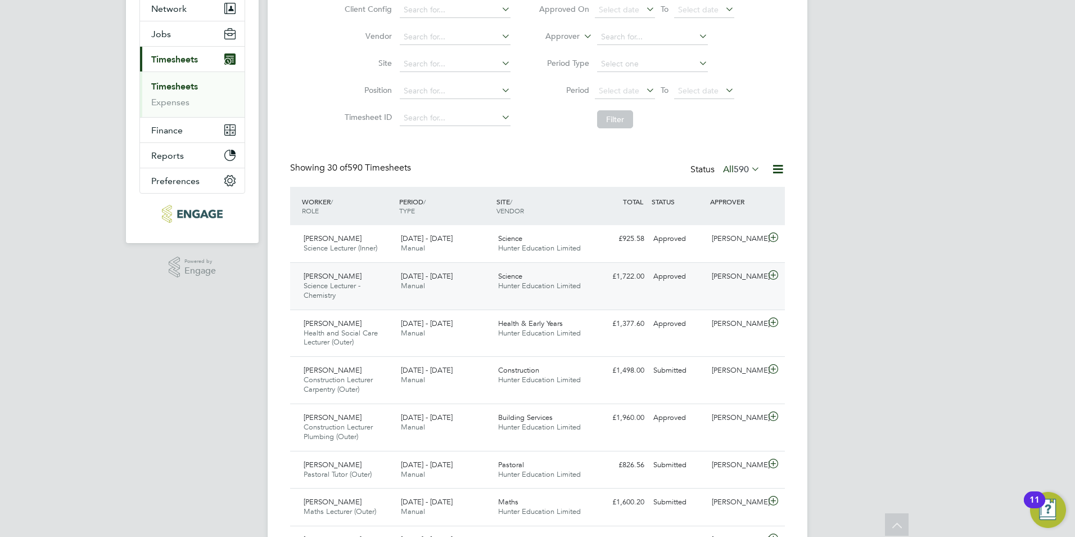
click at [484, 294] on div "[DATE] - [DATE] Manual" at bounding box center [445, 281] width 97 height 28
